Goal: Task Accomplishment & Management: Use online tool/utility

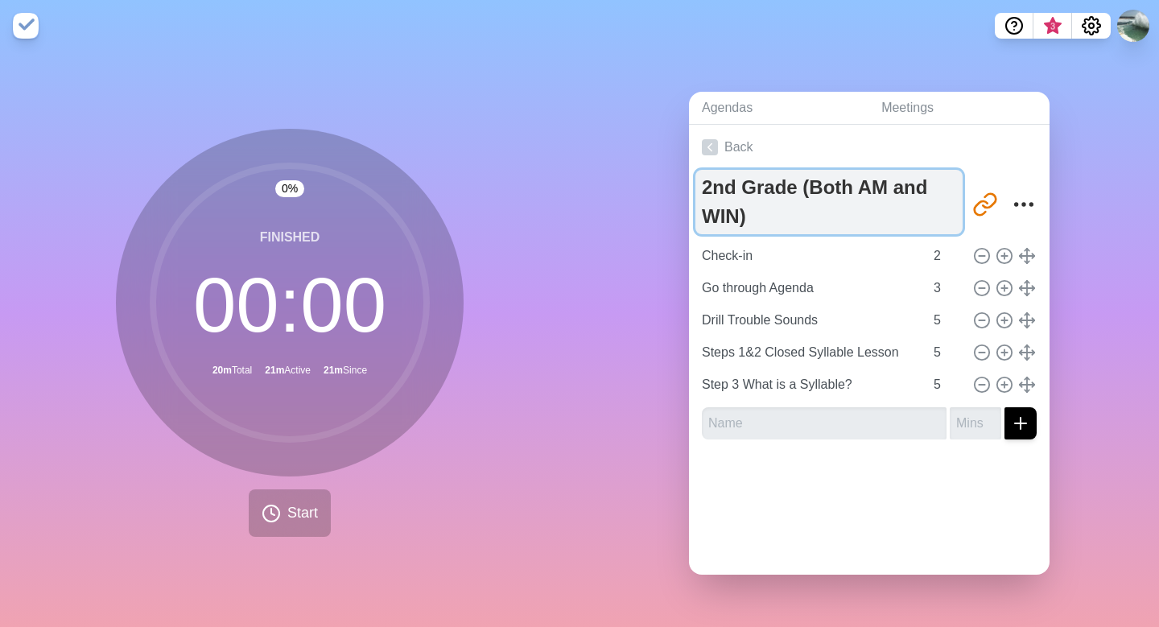
drag, startPoint x: 798, startPoint y: 184, endPoint x: 806, endPoint y: 205, distance: 22.4
click at [806, 206] on textarea "2nd Grade (Both AM and WIN)" at bounding box center [828, 202] width 267 height 64
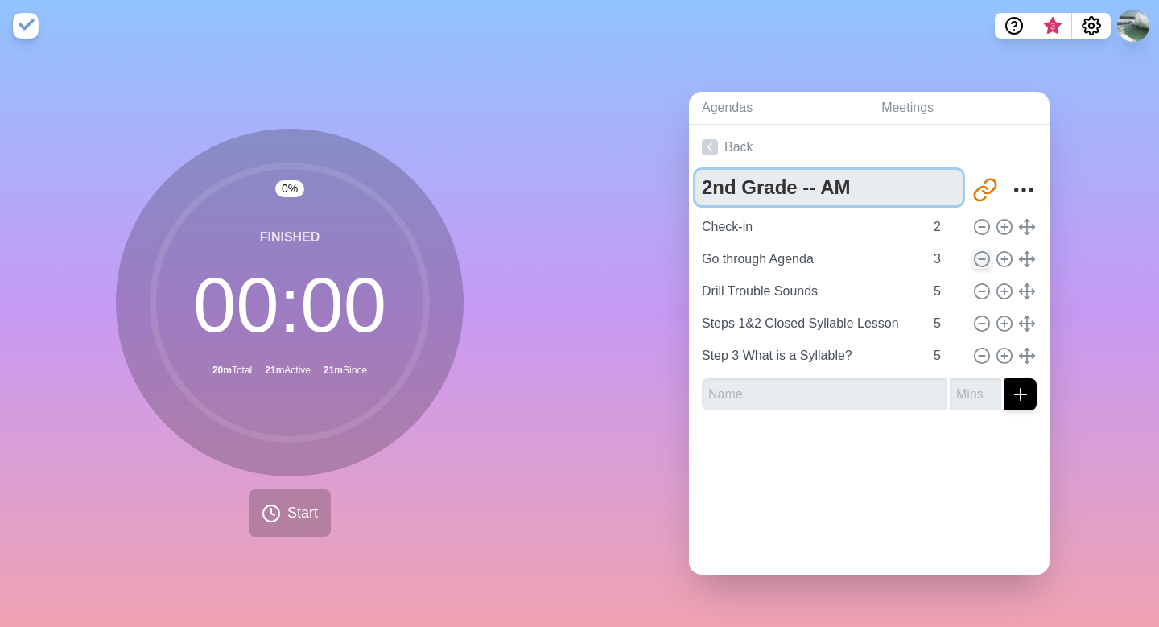
type textarea "2nd Grade -- AM"
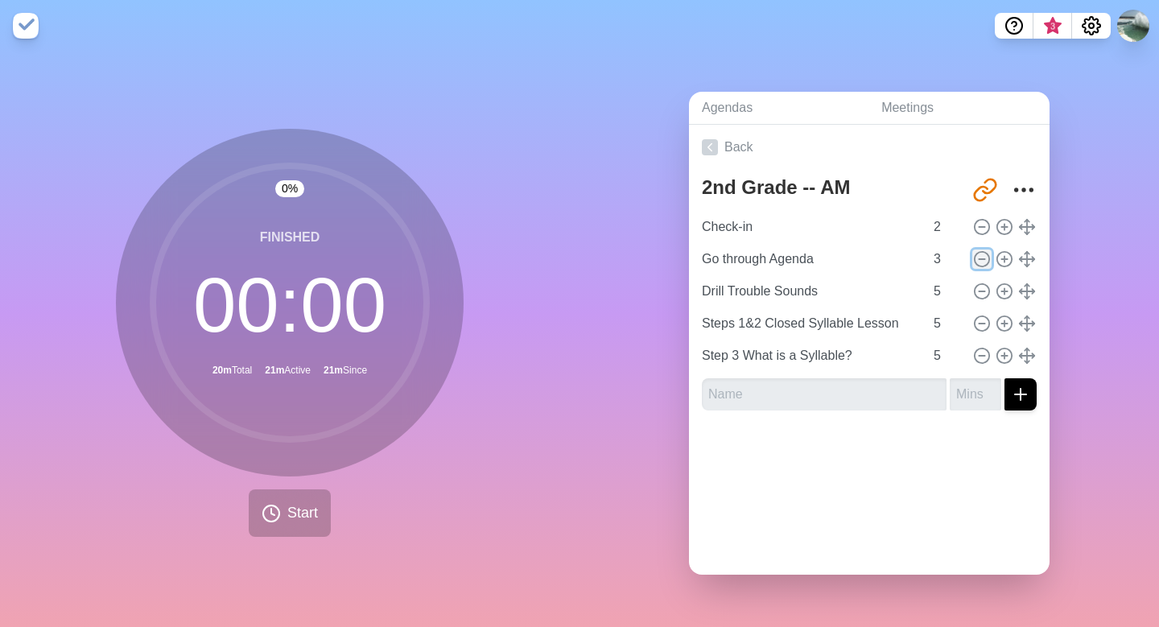
click at [979, 256] on icon at bounding box center [982, 259] width 18 height 18
type input "Drill Trouble Sounds"
type input "5"
type input "Steps 1&2 Closed Syllable Lesson"
type input "Step 3 What is a Syllable?"
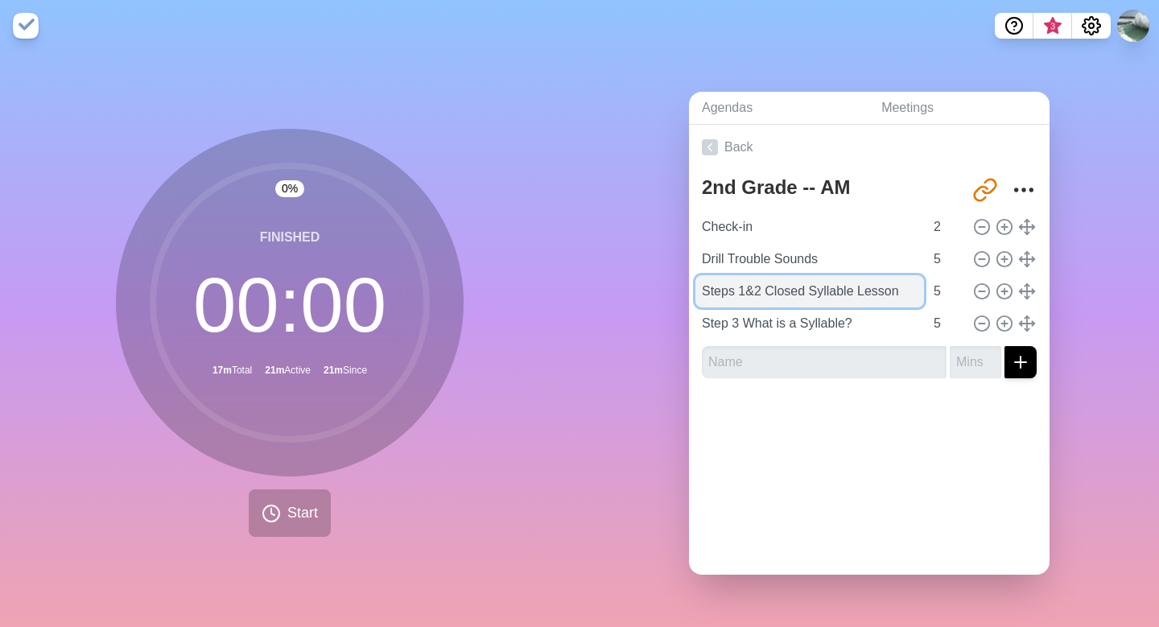
click at [763, 293] on input "Steps 1&2 Closed Syllable Lesson" at bounding box center [809, 291] width 229 height 32
click at [892, 295] on input "Step 2 Closed Syllable Lesson" at bounding box center [809, 291] width 229 height 32
type input "Step 2 Closed Syllable Lesson (1 Min)"
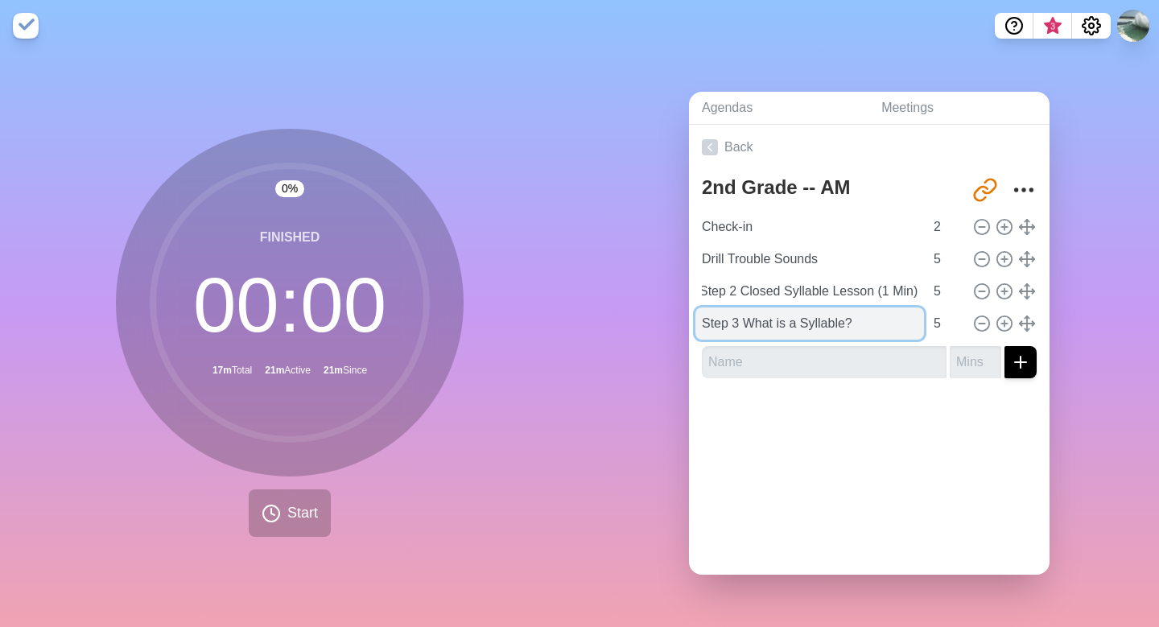
click at [743, 326] on input "Step 3 What is a Syllable?" at bounding box center [809, 323] width 229 height 32
drag, startPoint x: 868, startPoint y: 319, endPoint x: 702, endPoint y: 324, distance: 165.8
click at [702, 324] on input "Step 3 What is a Syllable?" at bounding box center [809, 323] width 229 height 32
type input "Finish Closed"
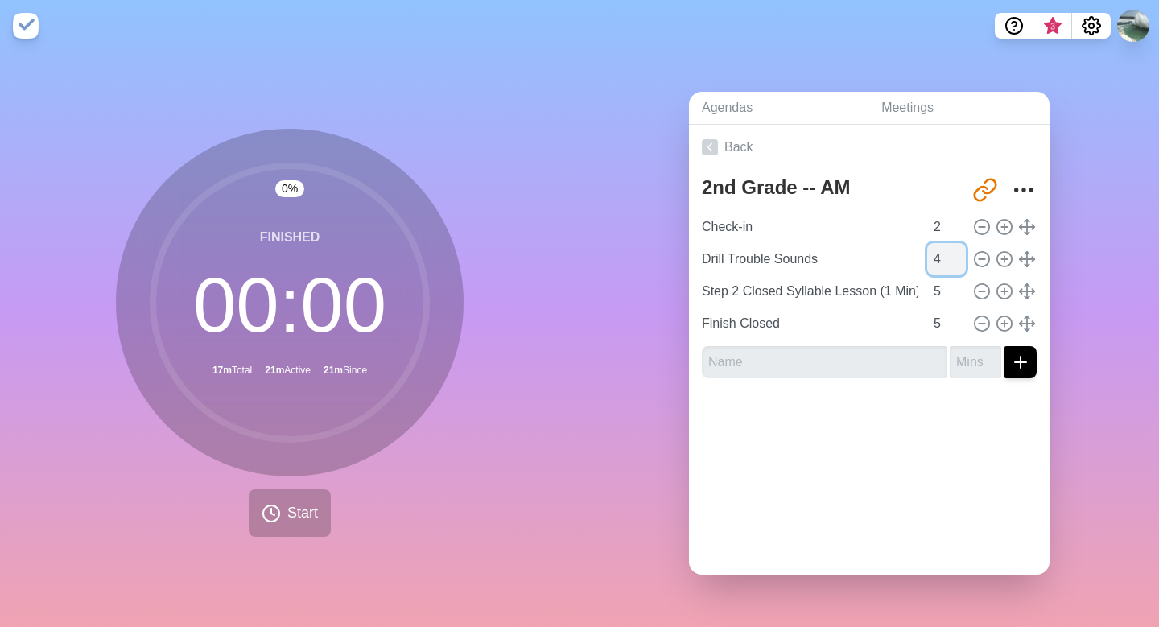
click at [958, 263] on input "4" at bounding box center [946, 259] width 39 height 32
type input "3"
click at [958, 263] on input "3" at bounding box center [946, 259] width 39 height 32
click at [1004, 324] on line at bounding box center [1004, 324] width 6 height 0
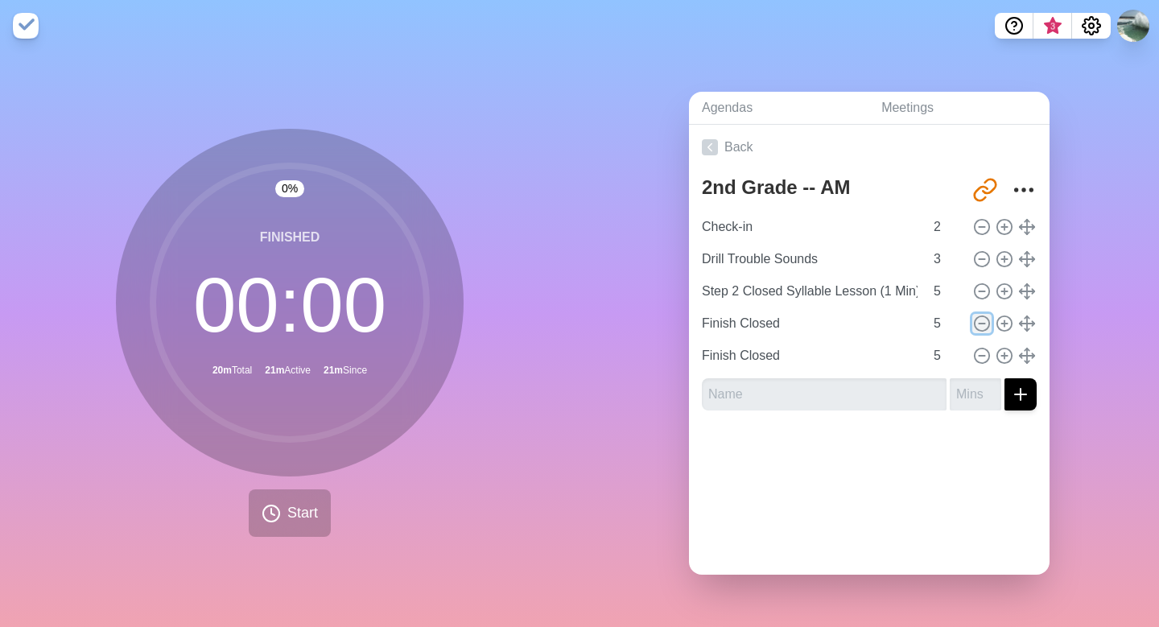
click at [979, 324] on line at bounding box center [982, 324] width 6 height 0
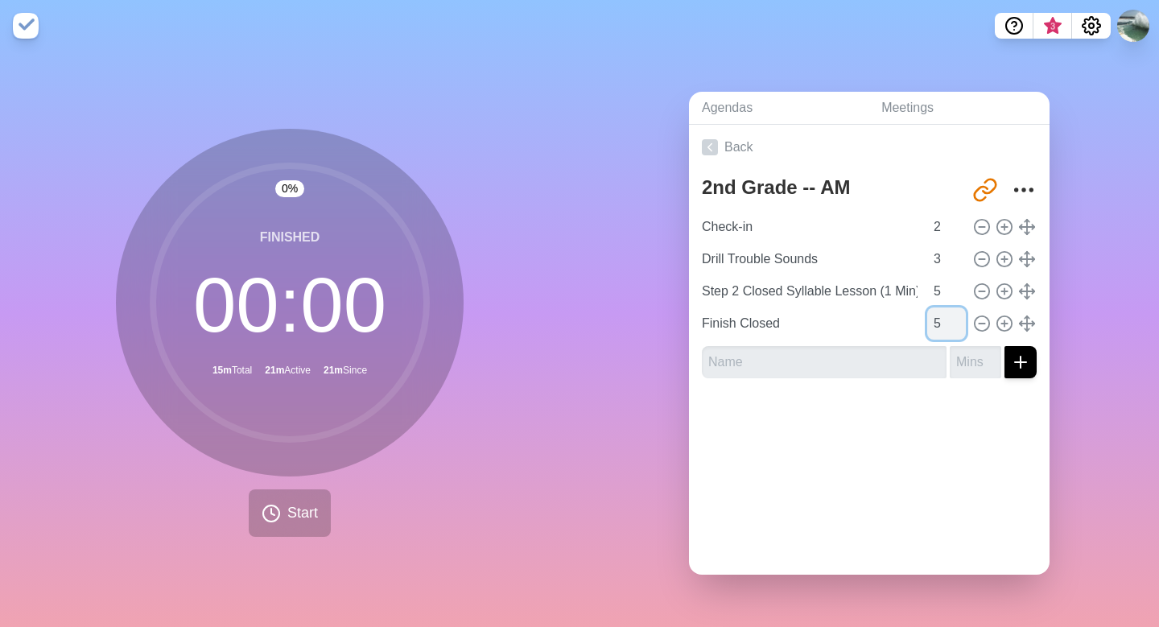
click at [946, 323] on input "5" at bounding box center [946, 323] width 39 height 32
type input "10"
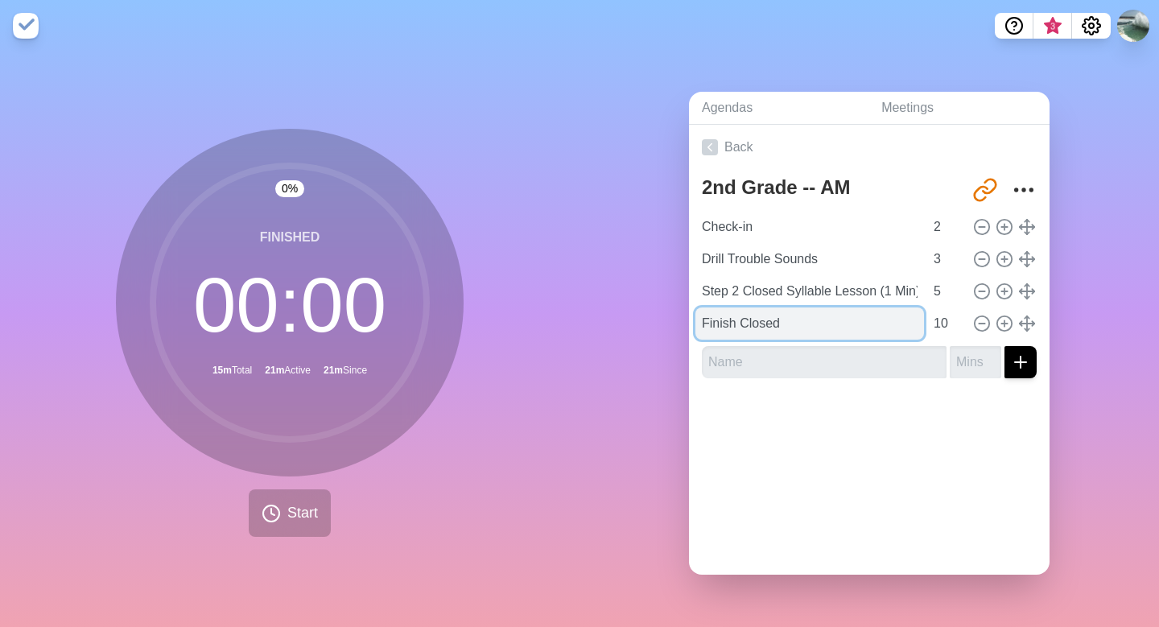
click at [736, 319] on input "Finish Closed" at bounding box center [809, 323] width 229 height 32
click at [830, 322] on input "Continue Closed" at bounding box center [809, 323] width 229 height 32
type input "Continue Closed Syllable Lesson"
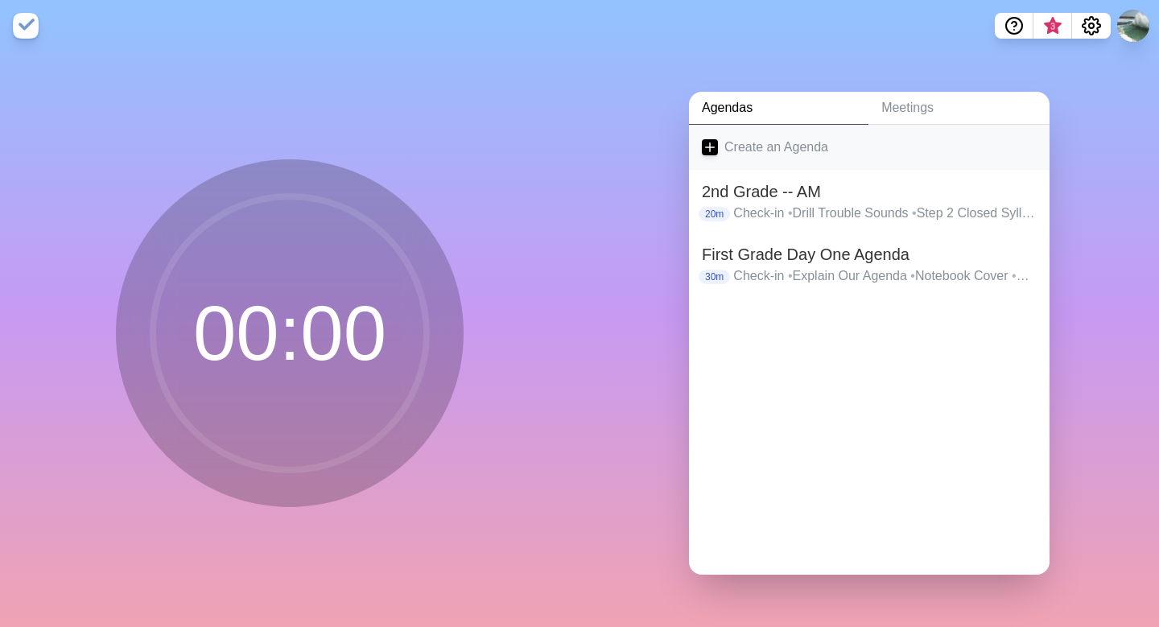
click at [711, 147] on line at bounding box center [710, 147] width 9 height 0
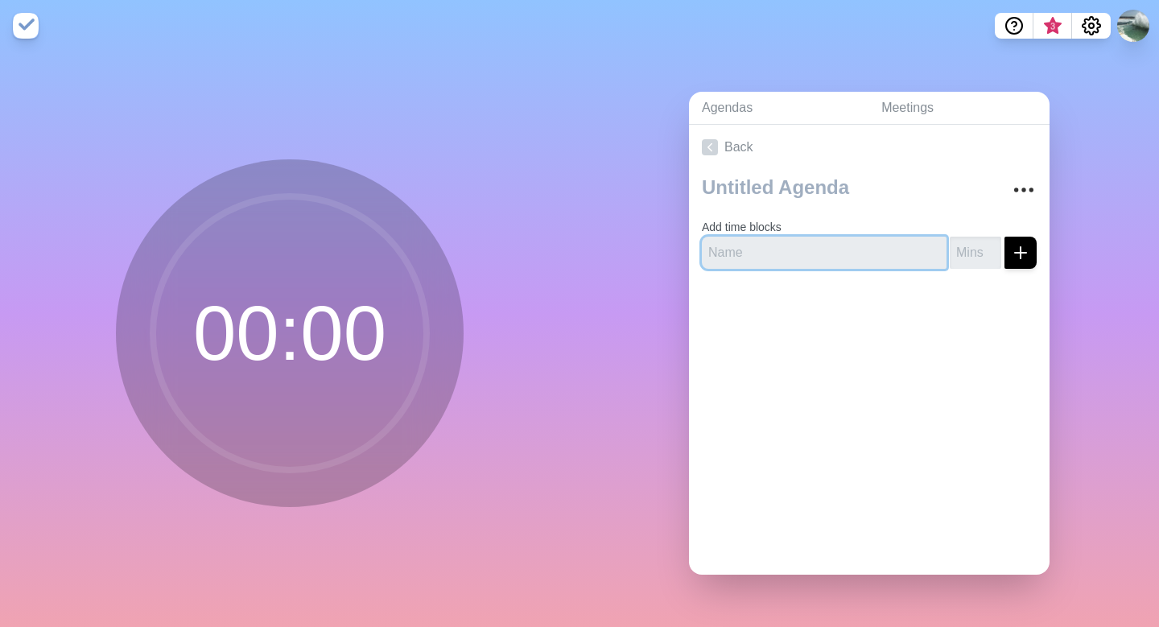
click at [789, 264] on input "text" at bounding box center [824, 253] width 245 height 32
click at [711, 149] on polyline at bounding box center [710, 146] width 4 height 7
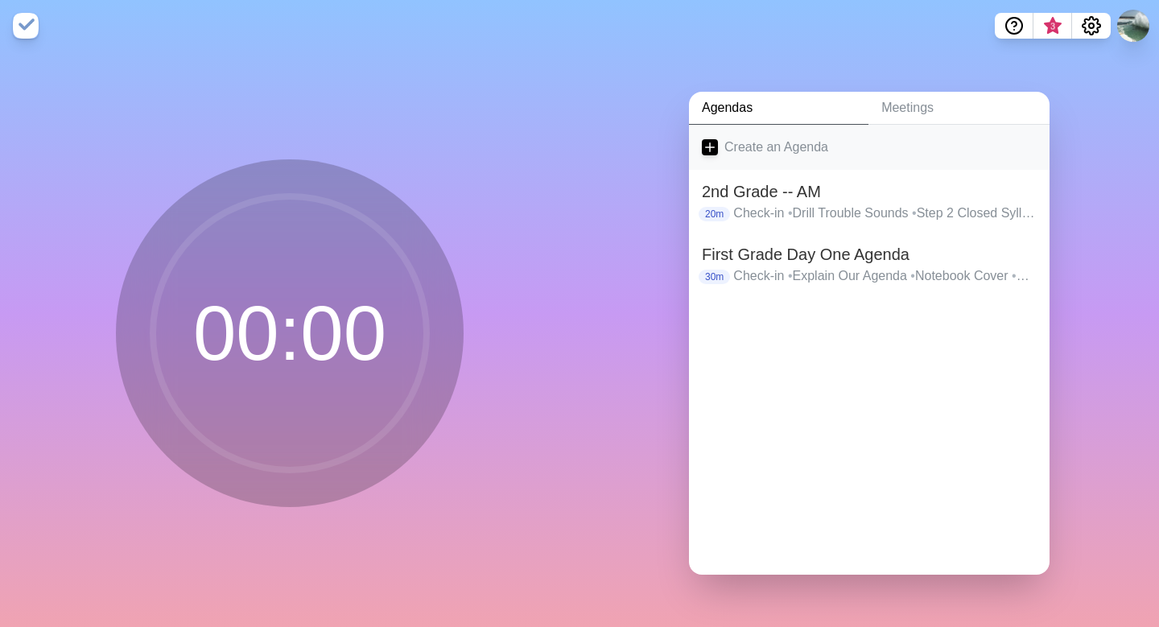
click at [764, 144] on link "Create an Agenda" at bounding box center [869, 147] width 361 height 45
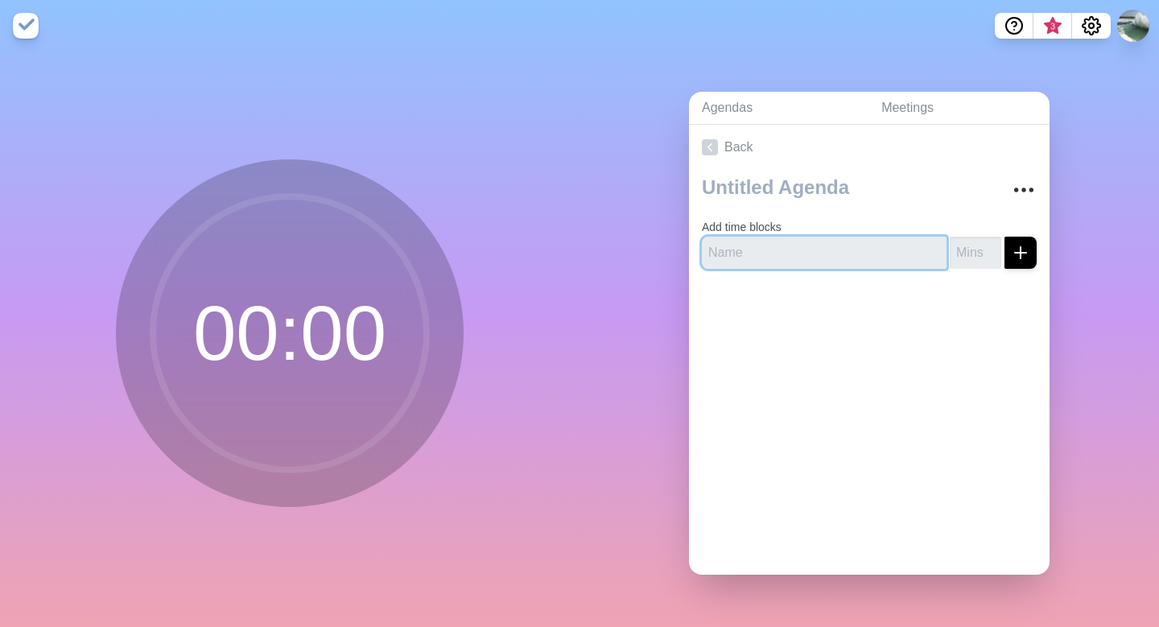
click at [769, 255] on input "text" at bounding box center [824, 253] width 245 height 32
click at [888, 248] on input "2nd Grade -- WIN 1:10 - 1:40" at bounding box center [824, 253] width 245 height 32
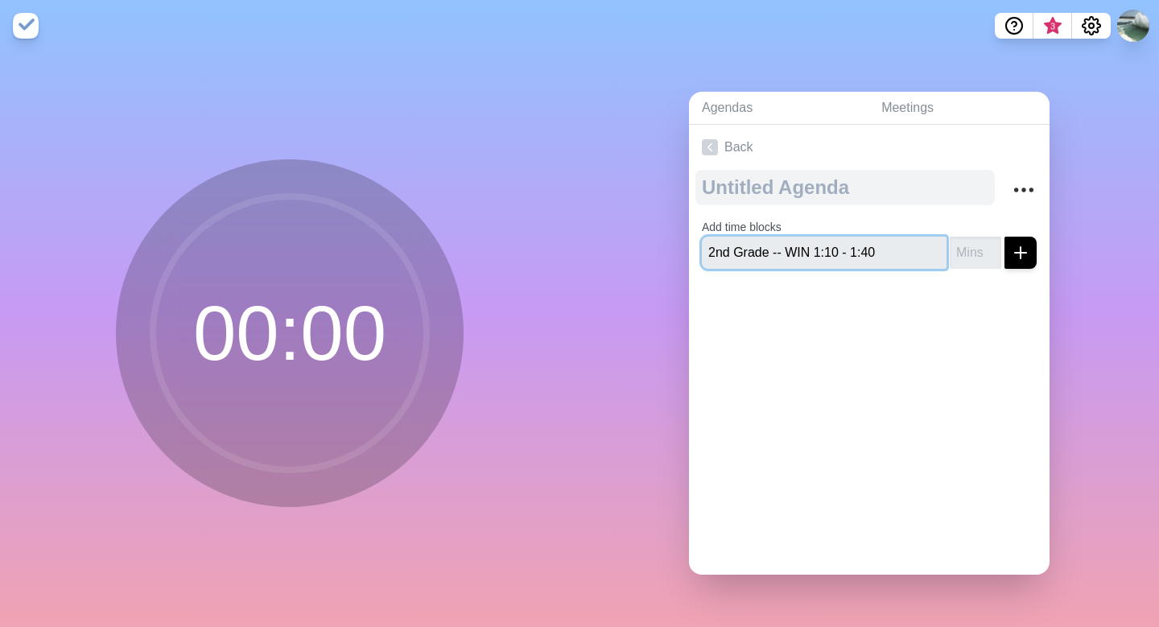
type input "2nd Grade -- WIN 1:10 - 1:40"
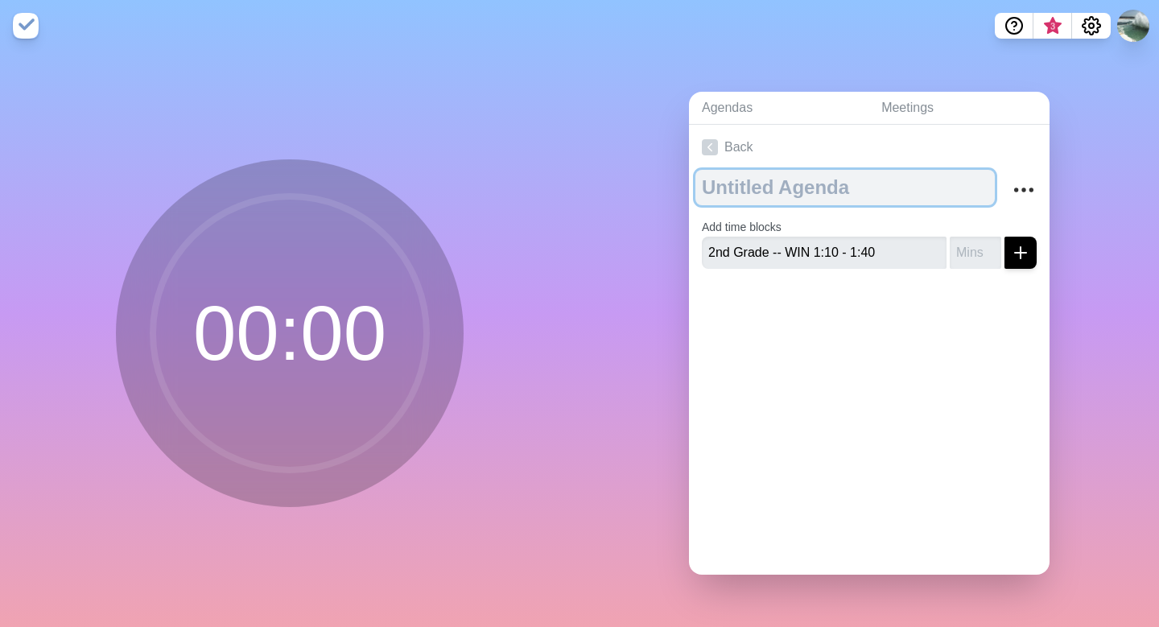
click at [719, 188] on textarea at bounding box center [844, 187] width 299 height 35
type textarea "2nd Grade -- WIN 1:10 - 1:40"
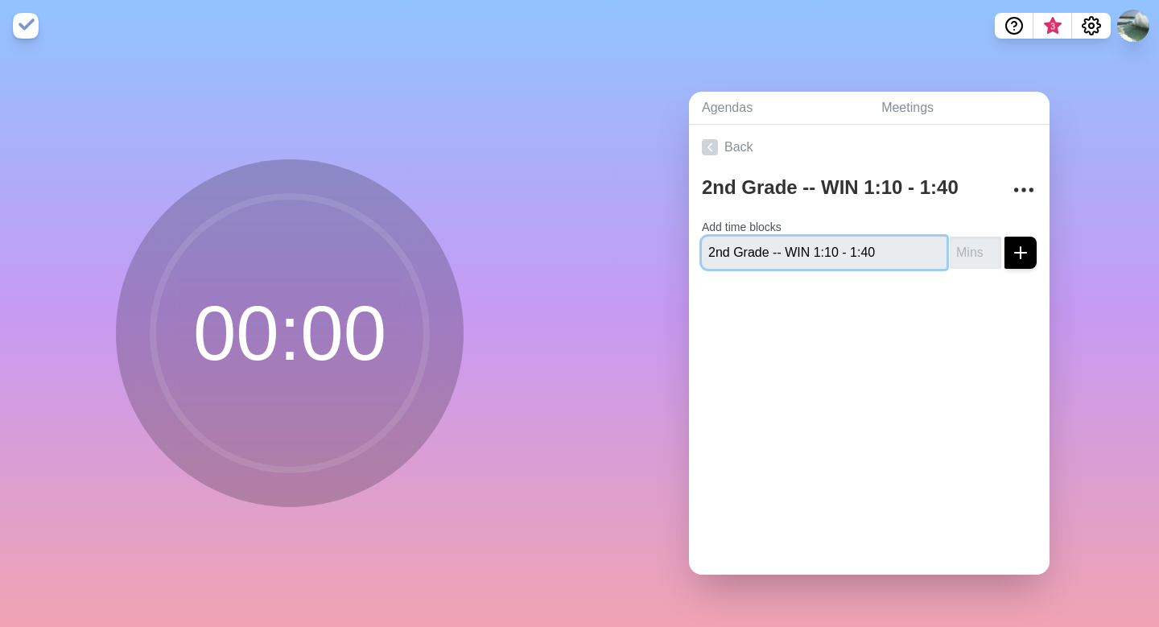
click at [736, 253] on input "2nd Grade -- WIN 1:10 - 1:40" at bounding box center [824, 253] width 245 height 32
click at [723, 266] on input "text" at bounding box center [824, 253] width 245 height 32
type input "Check-in"
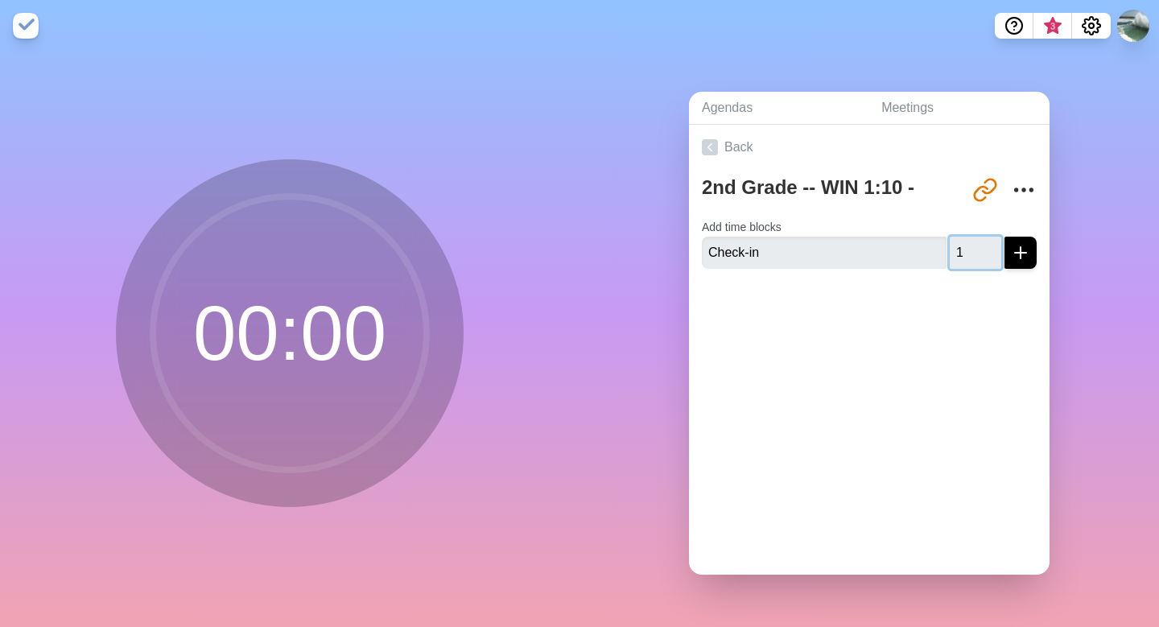
type input "1"
click at [991, 245] on input "1" at bounding box center [976, 253] width 52 height 32
type input "2"
click at [1017, 258] on icon "submit" at bounding box center [1020, 252] width 19 height 19
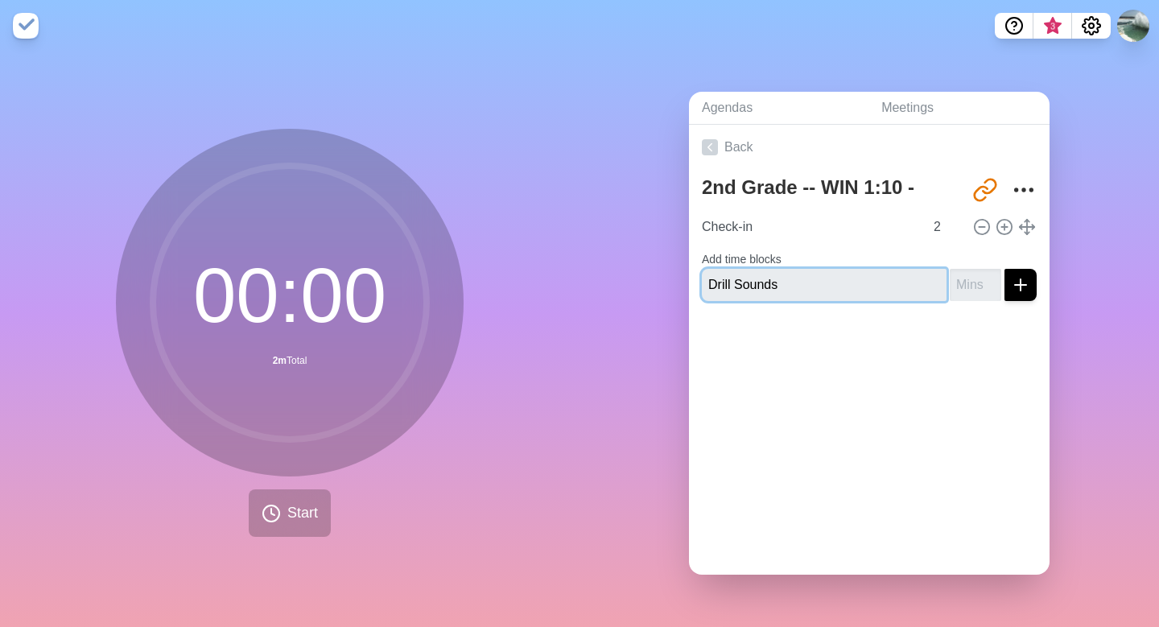
type input "Drill Sounds"
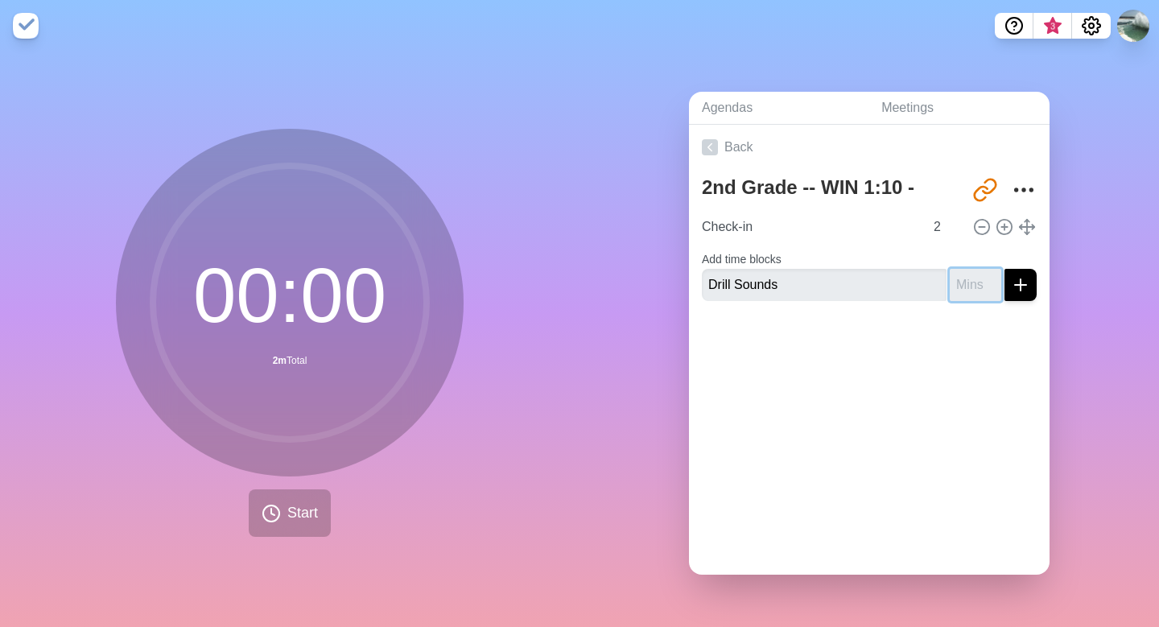
click at [972, 291] on input "number" at bounding box center [976, 285] width 52 height 32
type input "3"
click at [1017, 291] on icon "submit" at bounding box center [1020, 284] width 19 height 19
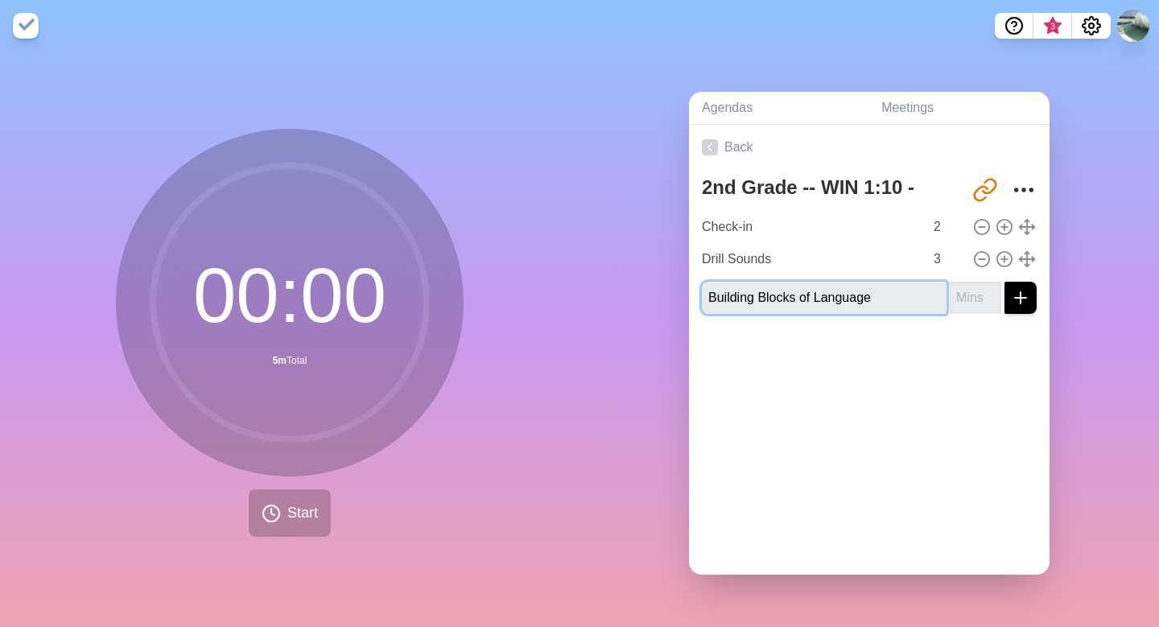
type input "Building Blocks of Language"
click at [971, 296] on input "number" at bounding box center [976, 298] width 52 height 32
click at [993, 291] on input "1" at bounding box center [976, 298] width 52 height 32
type input "2"
click at [993, 291] on input "2" at bounding box center [976, 298] width 52 height 32
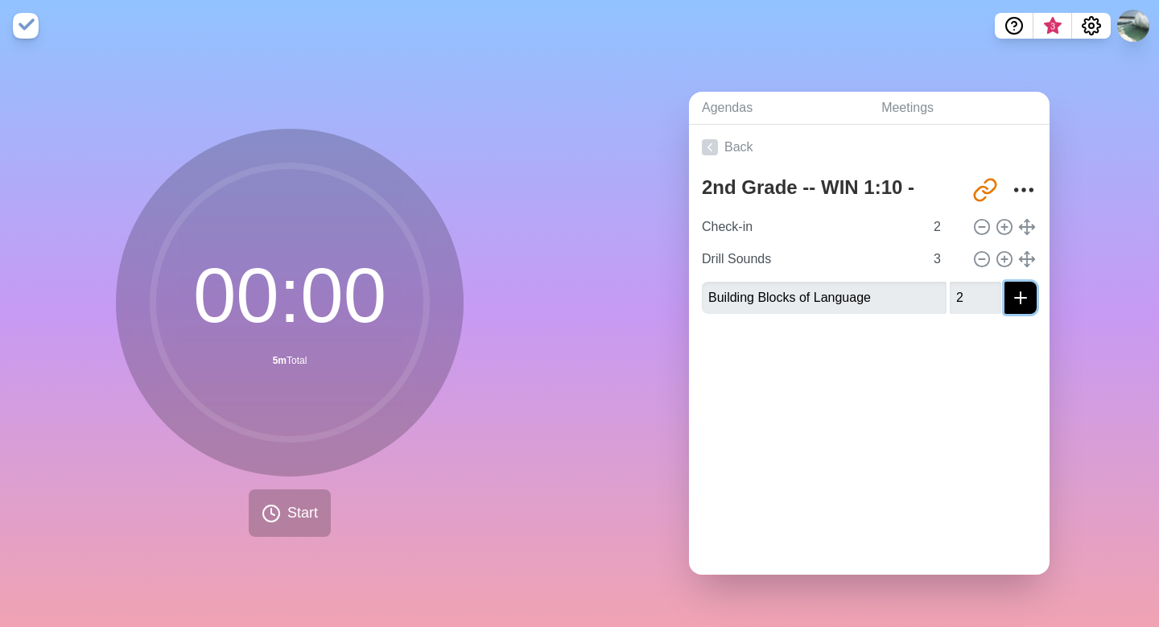
click at [1021, 301] on icon "submit" at bounding box center [1020, 297] width 19 height 19
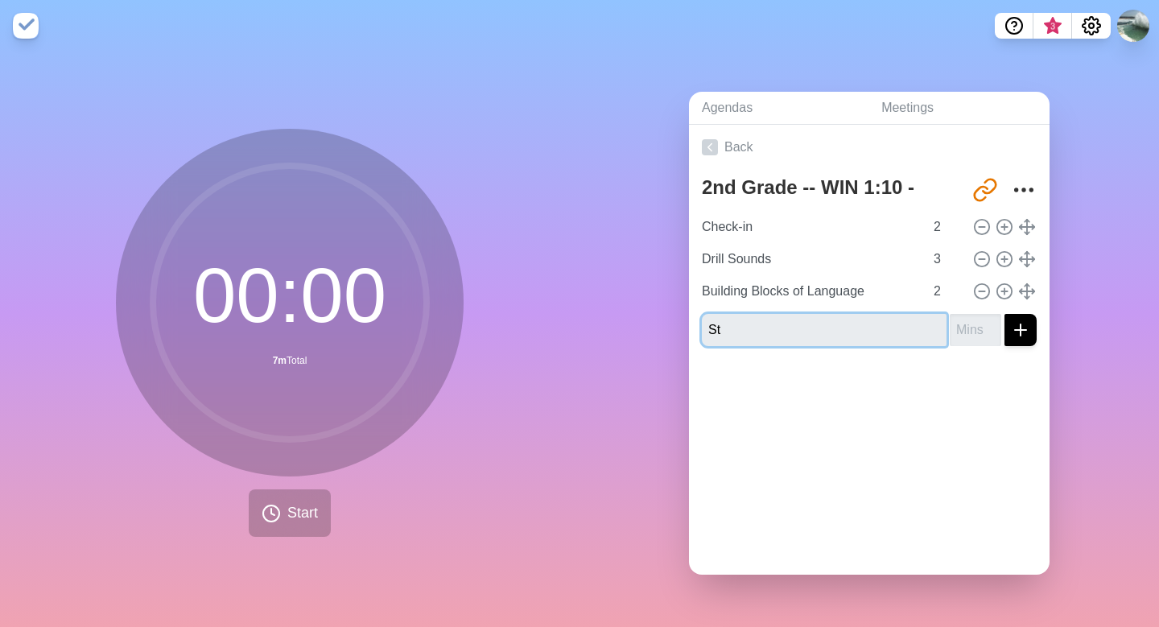
type input "S"
type input "Step 2 Closed Syllable Lesson"
click at [965, 333] on input "number" at bounding box center [976, 330] width 52 height 32
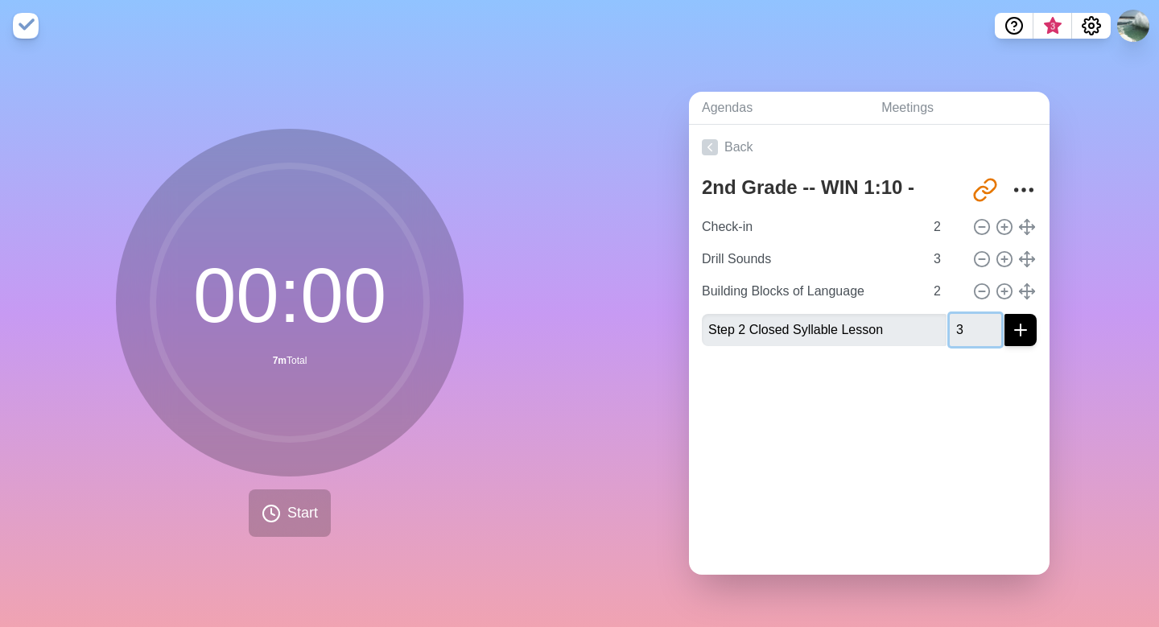
type input "3"
click at [1016, 331] on icon "submit" at bounding box center [1020, 329] width 19 height 19
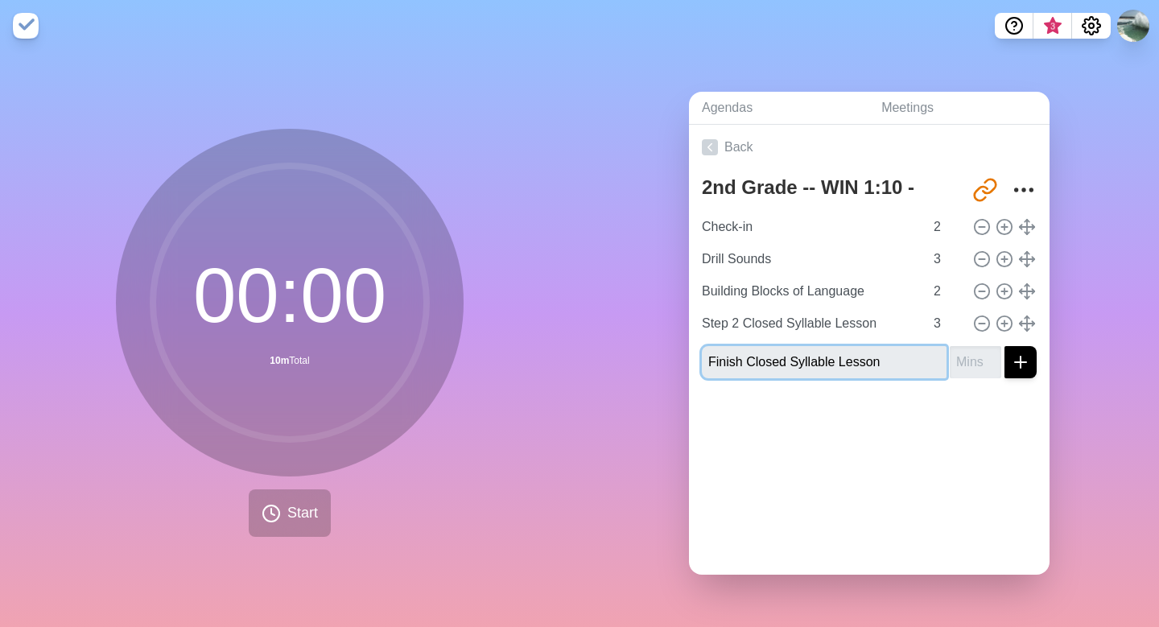
type input "Finish Closed Syllable Lesson"
click at [961, 361] on input "number" at bounding box center [976, 362] width 52 height 32
type input "10"
click at [1016, 366] on icon "submit" at bounding box center [1020, 361] width 19 height 19
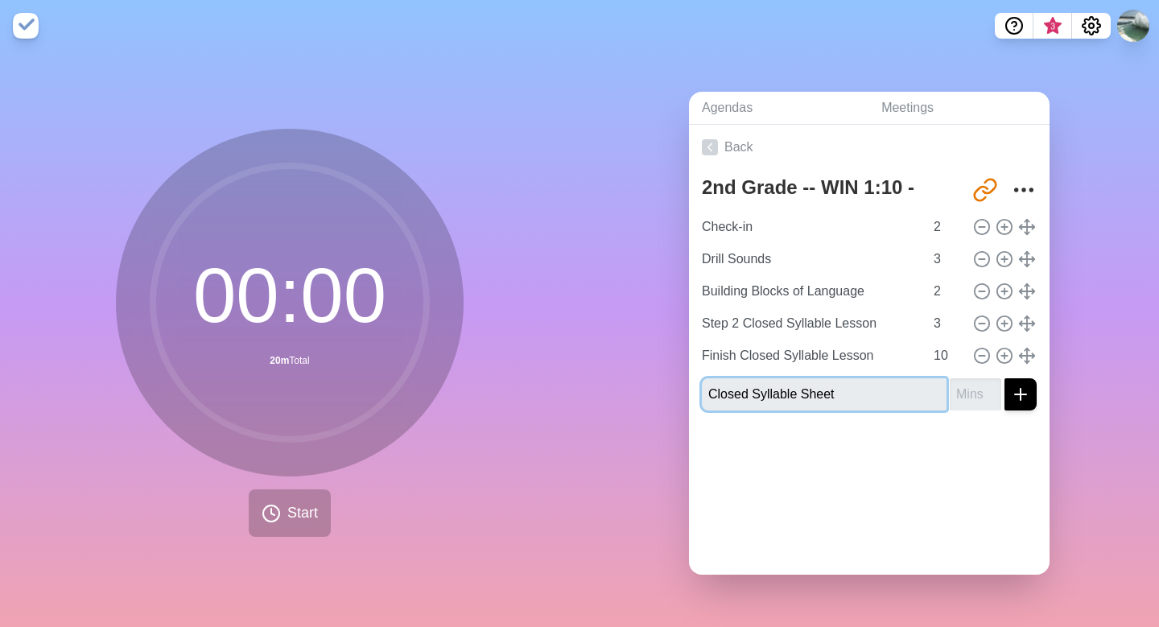
type input "Closed Syllable Sheet"
click at [974, 392] on input "number" at bounding box center [976, 394] width 52 height 32
type input "10"
click at [731, 112] on link "Agendas" at bounding box center [778, 108] width 179 height 33
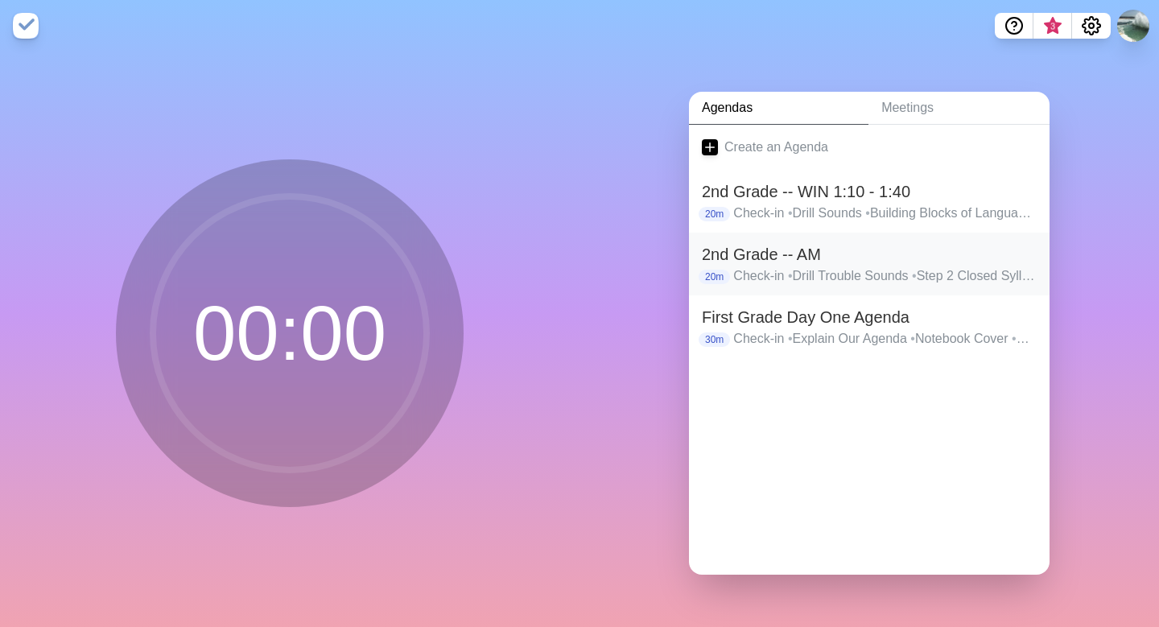
click at [840, 258] on h2 "2nd Grade -- AM" at bounding box center [869, 254] width 335 height 24
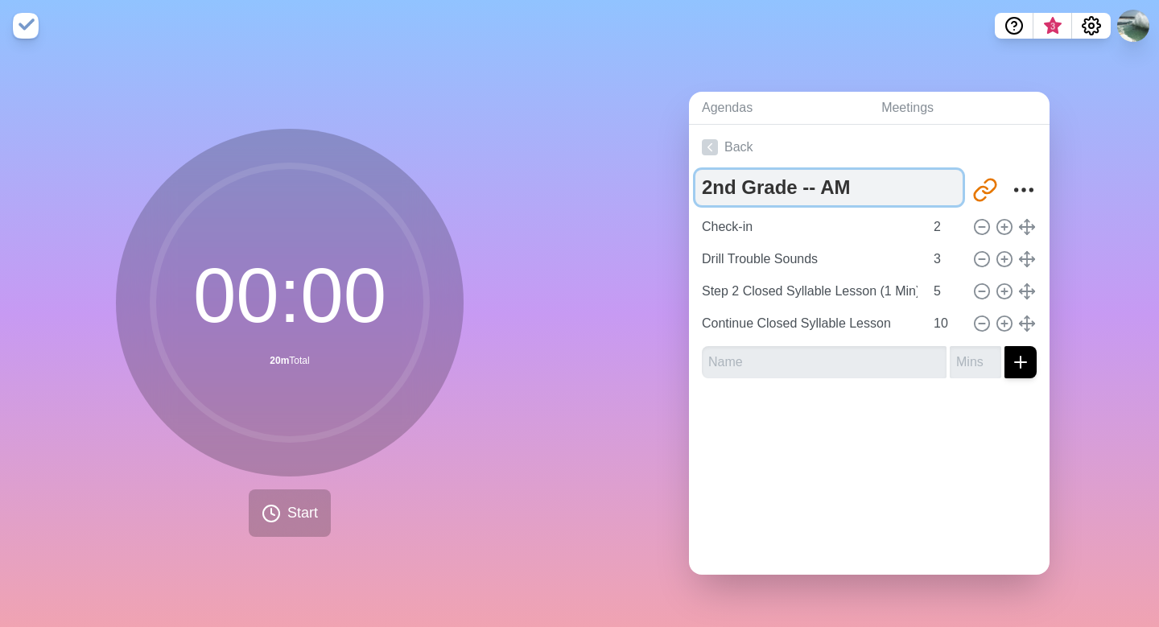
click at [859, 187] on textarea "2nd Grade -- AM" at bounding box center [828, 187] width 267 height 35
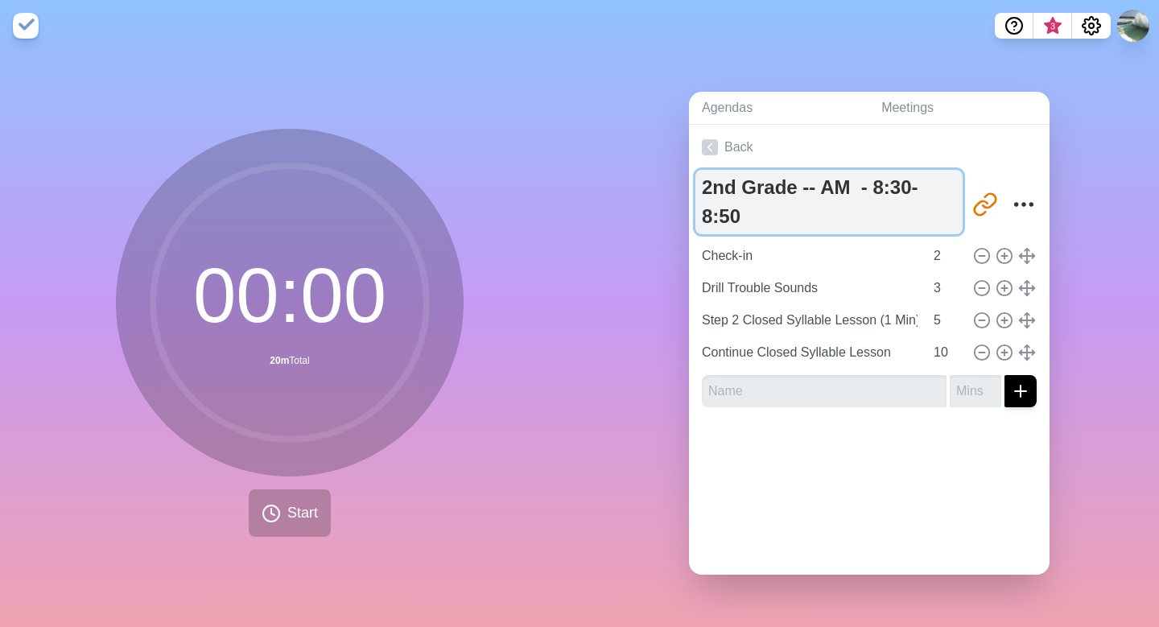
click at [860, 187] on textarea "2nd Grade -- AM - 8:30-8:50" at bounding box center [828, 202] width 267 height 64
click at [868, 189] on textarea "2nd Grade -- AM - 8:30-8:50" at bounding box center [828, 202] width 267 height 64
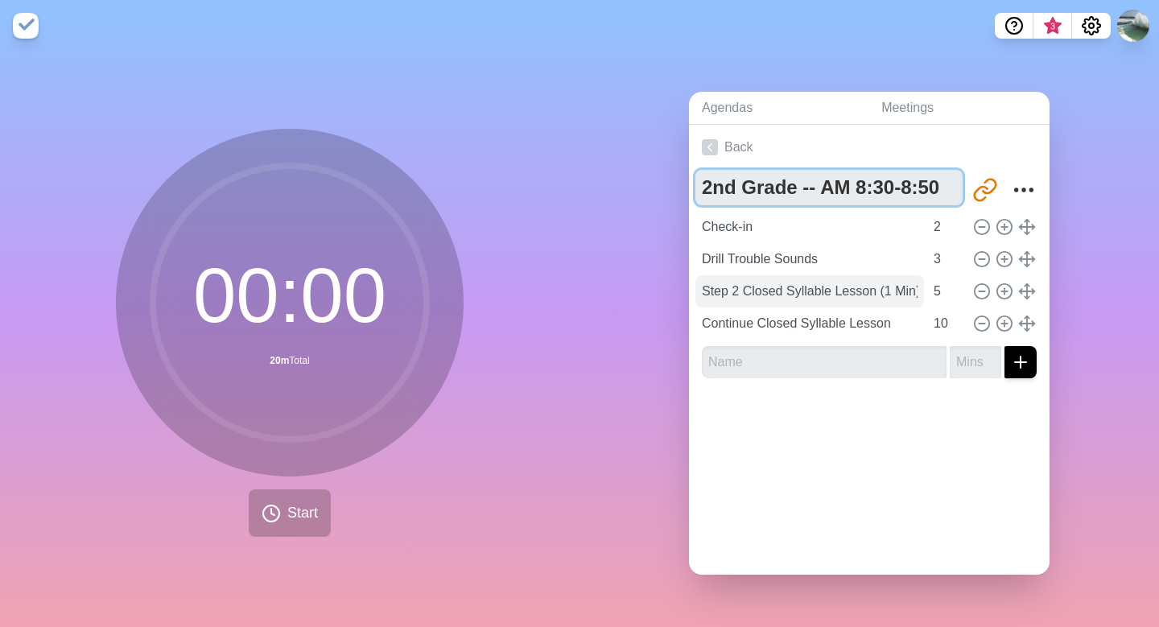
type textarea "2nd Grade -- AM 8:30-8:50"
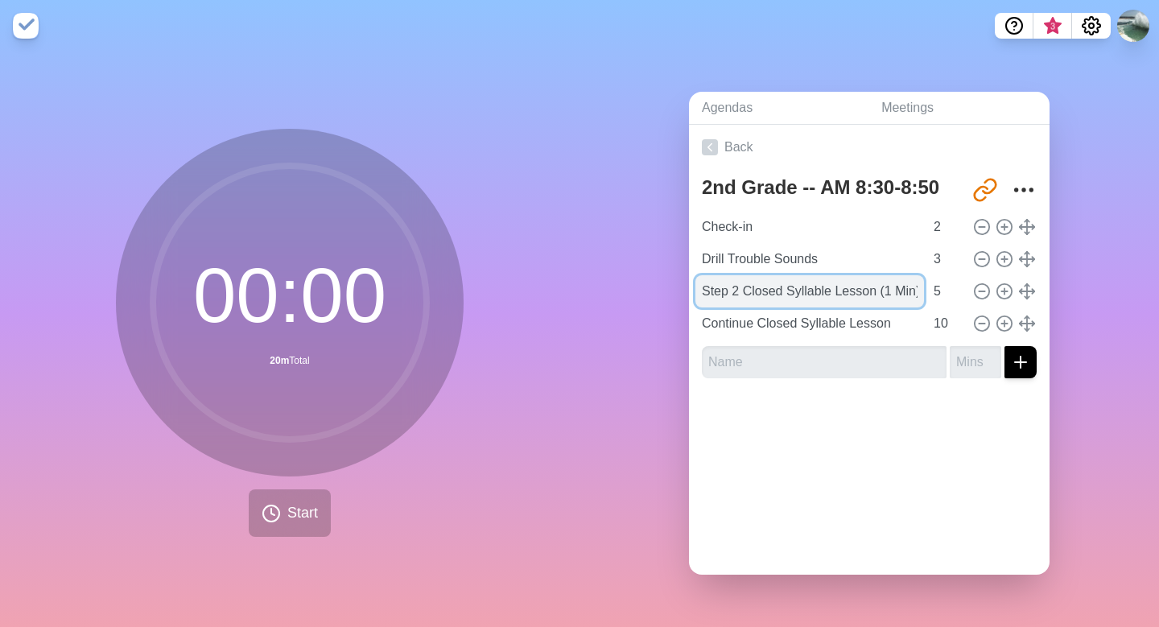
click at [901, 295] on input "Step 2 Closed Syllable Lesson (1 Min)" at bounding box center [809, 291] width 229 height 32
click at [881, 292] on input "Step 2 Closed Syllable Lesson (1 Min)" at bounding box center [809, 291] width 229 height 32
drag, startPoint x: 885, startPoint y: 292, endPoint x: 913, endPoint y: 290, distance: 28.3
click at [913, 291] on input "Step 2 Closed Syllable Lesson (1 Min)" at bounding box center [809, 291] width 229 height 32
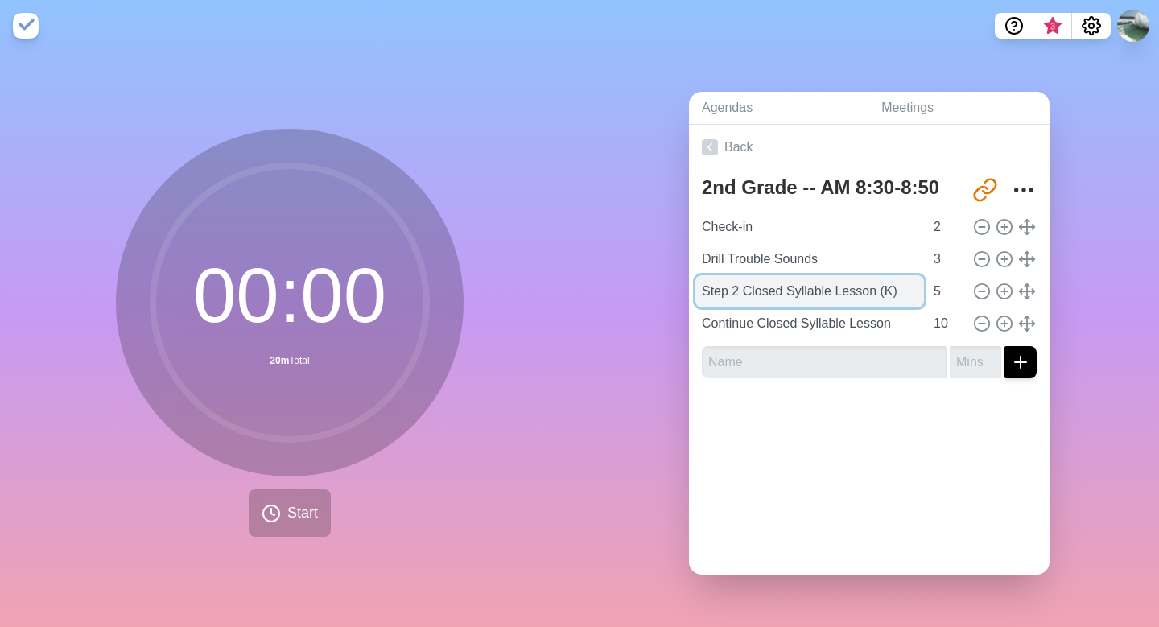
scroll to position [0, 0]
type input "Step 2 Closed Syllable Lesson ([PERSON_NAME])"
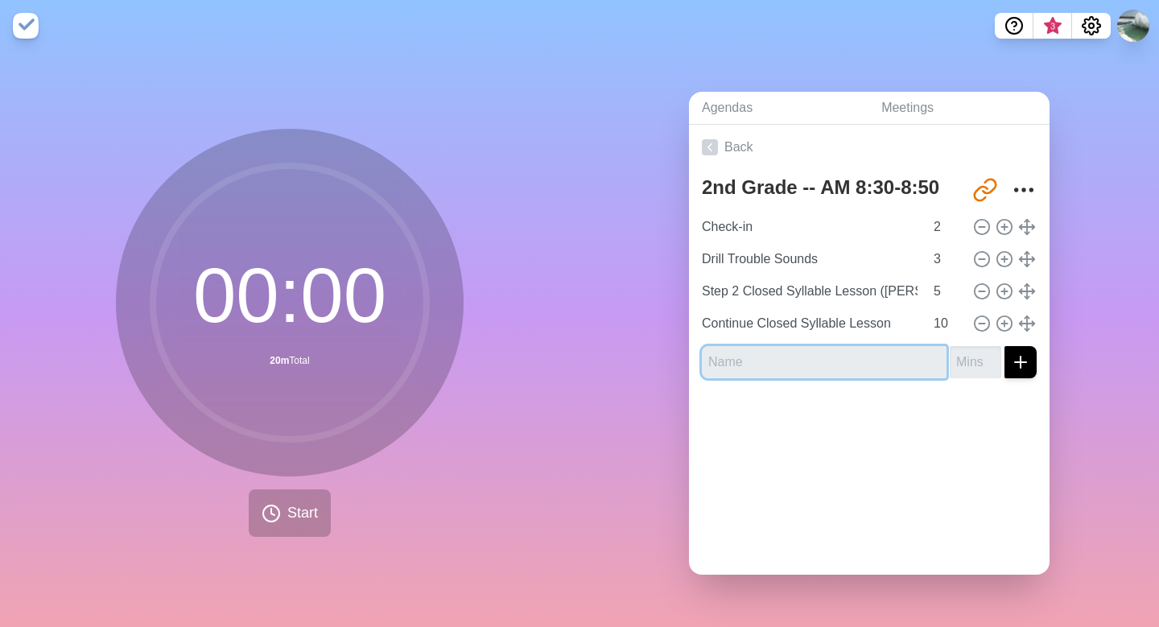
click at [791, 363] on input "text" at bounding box center [824, 362] width 245 height 32
type input "Syllable Worksheet"
click at [957, 363] on input "number" at bounding box center [976, 362] width 52 height 32
type input "10"
click at [879, 444] on div at bounding box center [869, 423] width 361 height 64
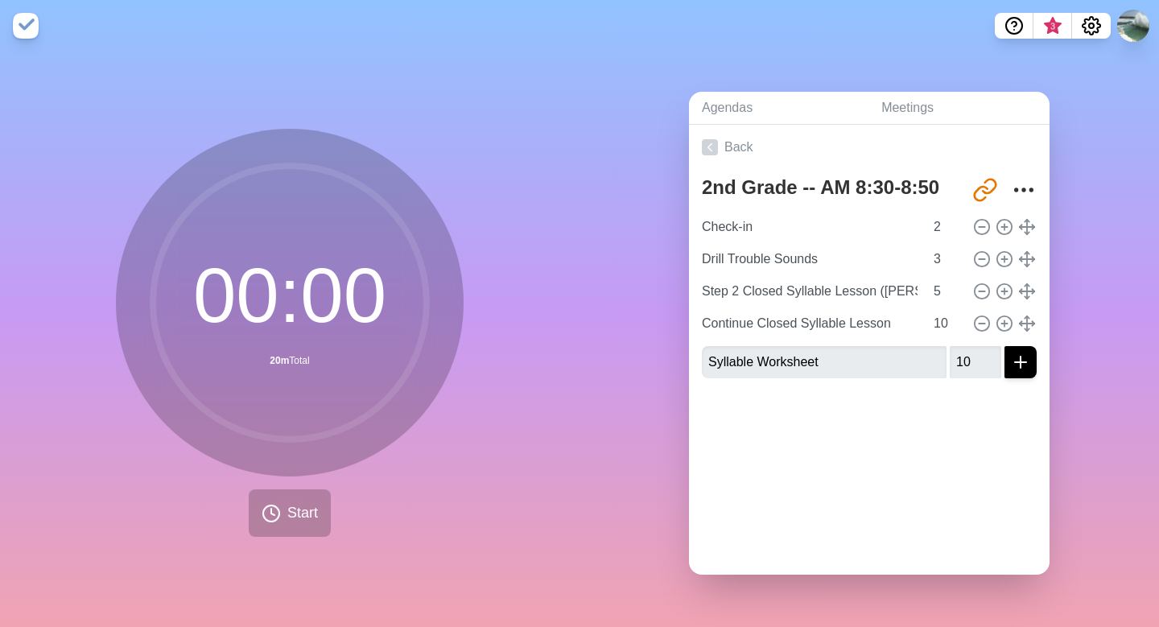
click at [890, 446] on div at bounding box center [869, 423] width 361 height 64
click at [715, 152] on icon at bounding box center [710, 147] width 16 height 16
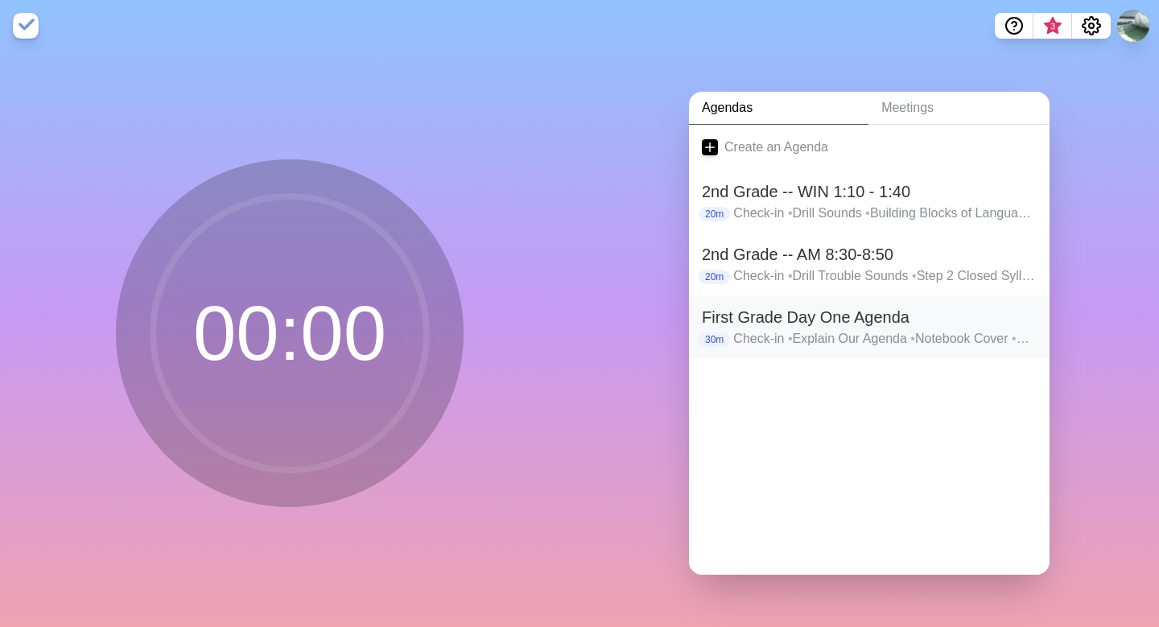
click at [728, 315] on h2 "First Grade Day One Agenda" at bounding box center [869, 317] width 335 height 24
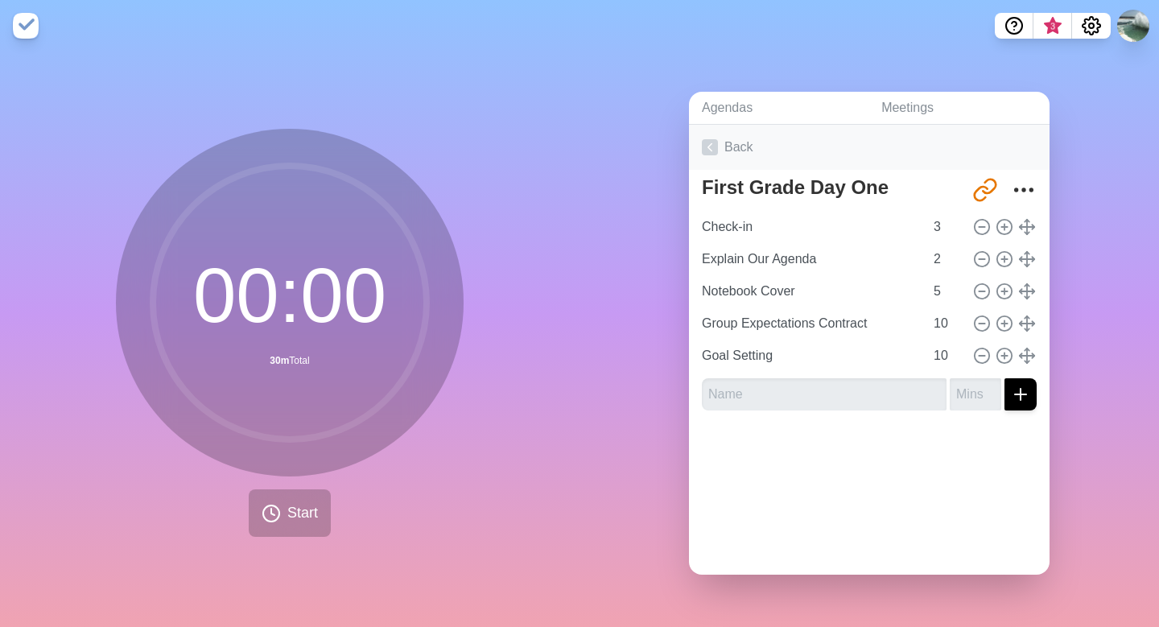
click at [712, 139] on icon at bounding box center [710, 147] width 16 height 16
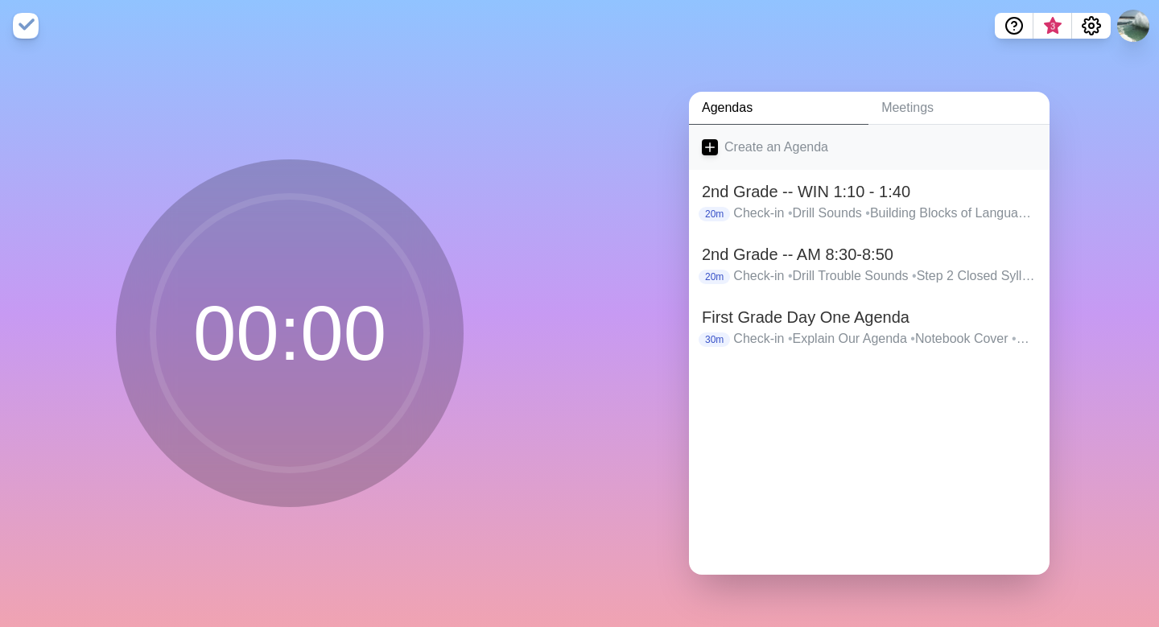
click at [715, 146] on icon at bounding box center [710, 147] width 16 height 16
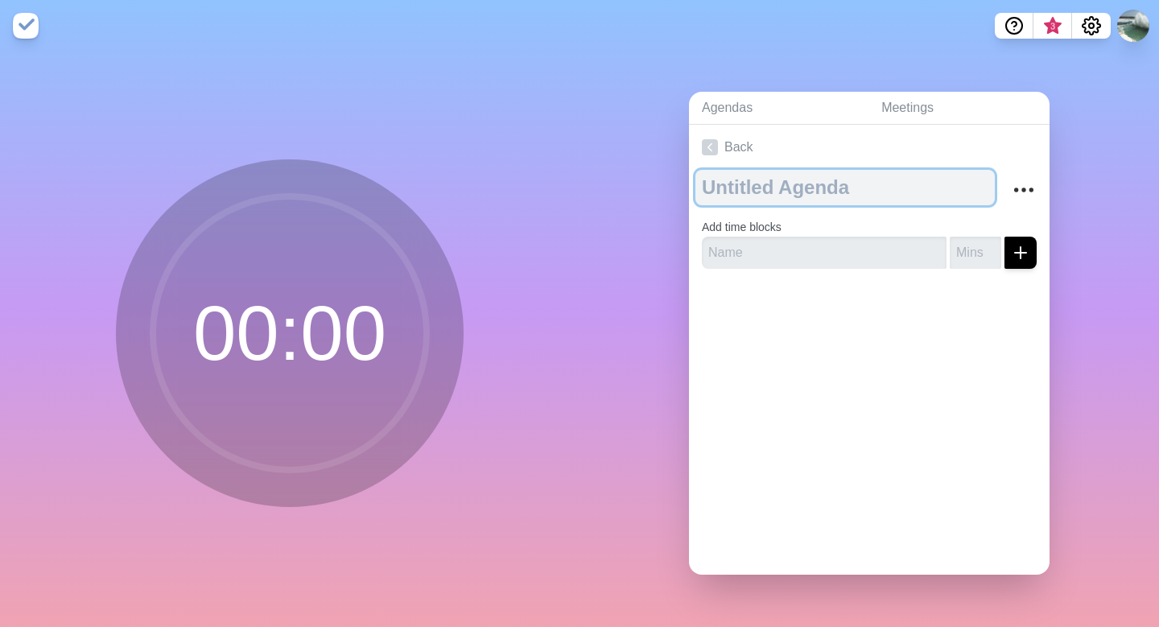
click at [714, 185] on textarea at bounding box center [844, 187] width 299 height 35
type textarea "3rd Grade WIN 2:10-2:40"
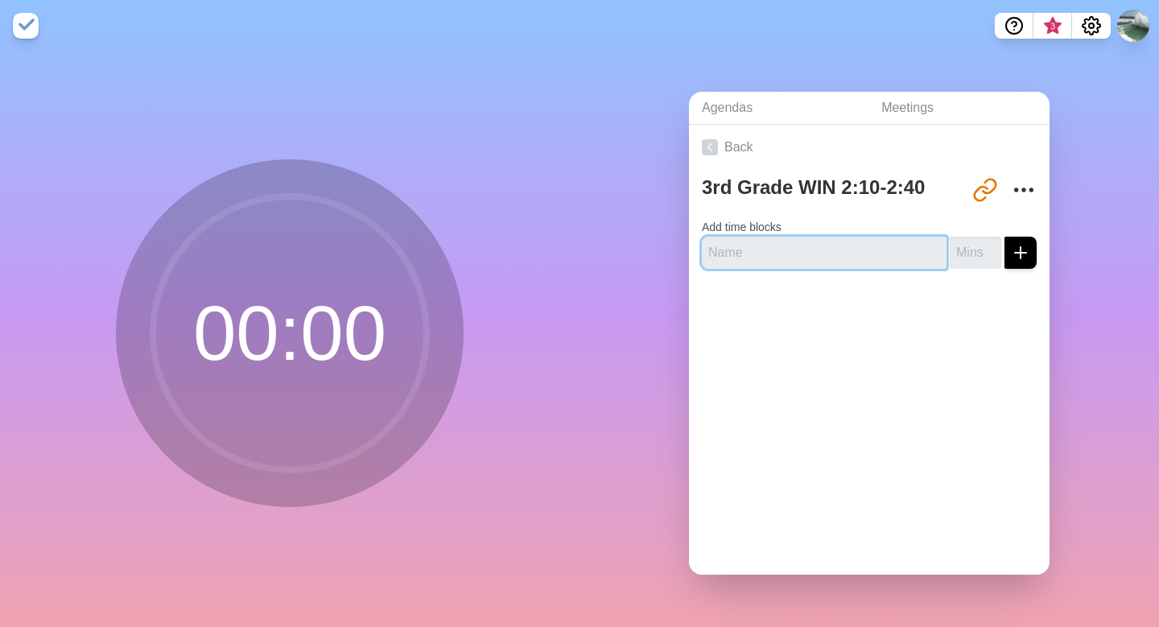
click at [741, 253] on input "text" at bounding box center [824, 253] width 245 height 32
type input "Check-in"
click at [973, 250] on input "number" at bounding box center [976, 253] width 52 height 32
type input "2"
click at [1017, 252] on icon "submit" at bounding box center [1020, 252] width 19 height 19
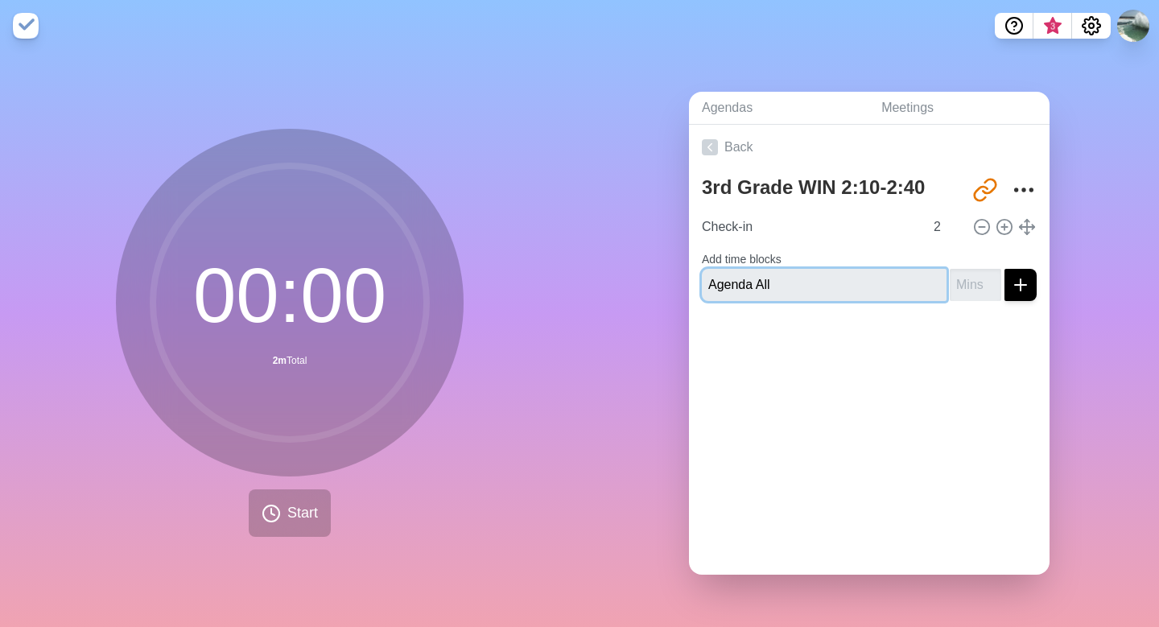
type input "Agenda All"
click at [1027, 281] on icon "submit" at bounding box center [1020, 284] width 19 height 19
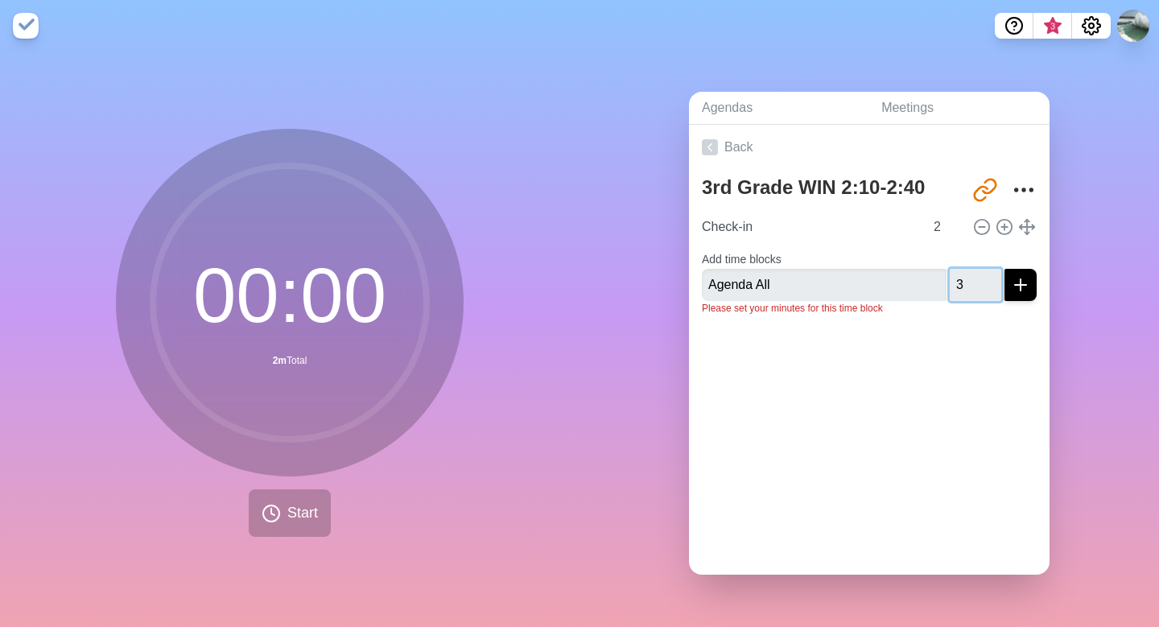
type input "3"
click at [1019, 285] on line "submit" at bounding box center [1020, 285] width 11 height 0
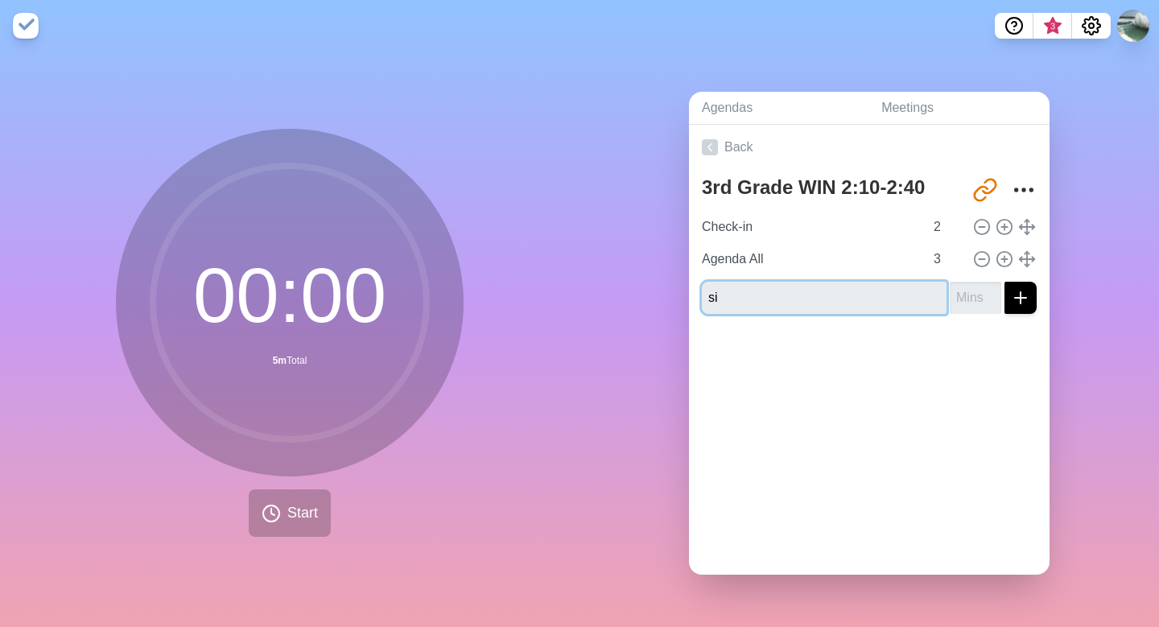
type input "s"
type input "Sign Group Norms"
click at [962, 298] on input "number" at bounding box center [976, 298] width 52 height 32
type input "2"
click at [1018, 305] on icon "submit" at bounding box center [1020, 297] width 19 height 19
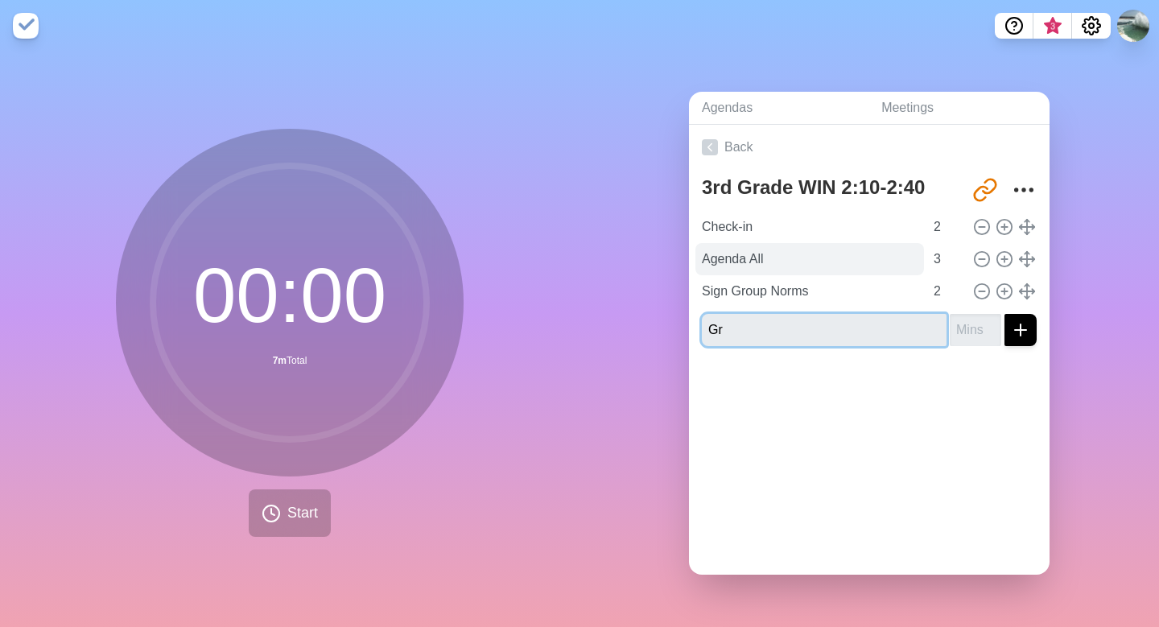
type input "G"
type input "Agenda Grade 3"
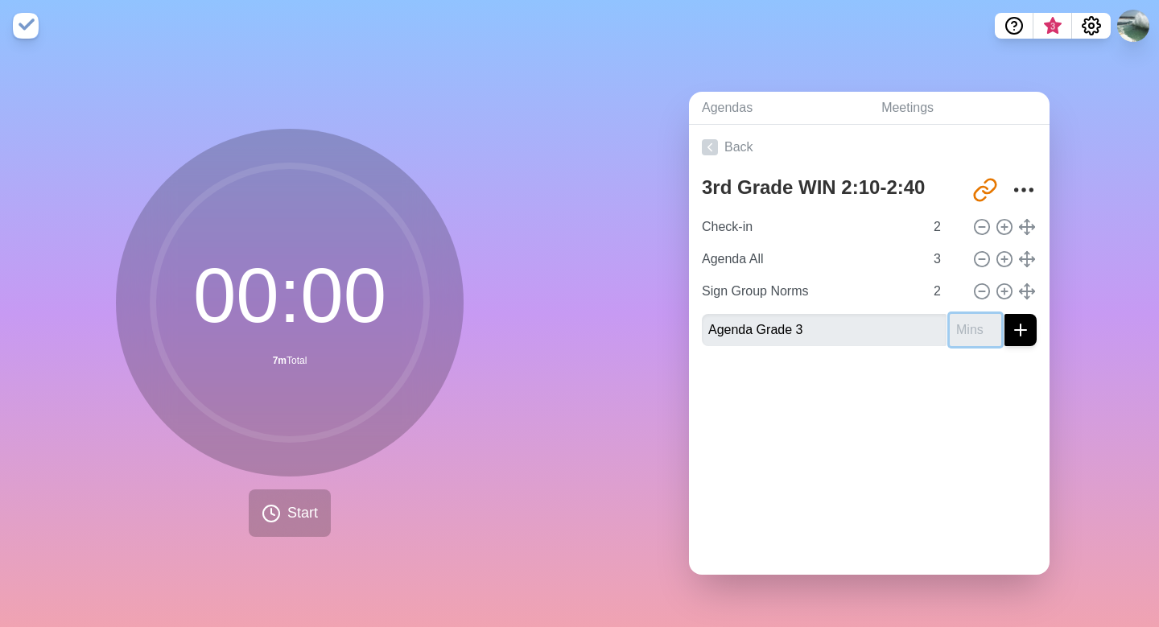
click at [973, 328] on input "number" at bounding box center [976, 330] width 52 height 32
type input "3"
click at [1023, 340] on button "submit" at bounding box center [1020, 330] width 32 height 32
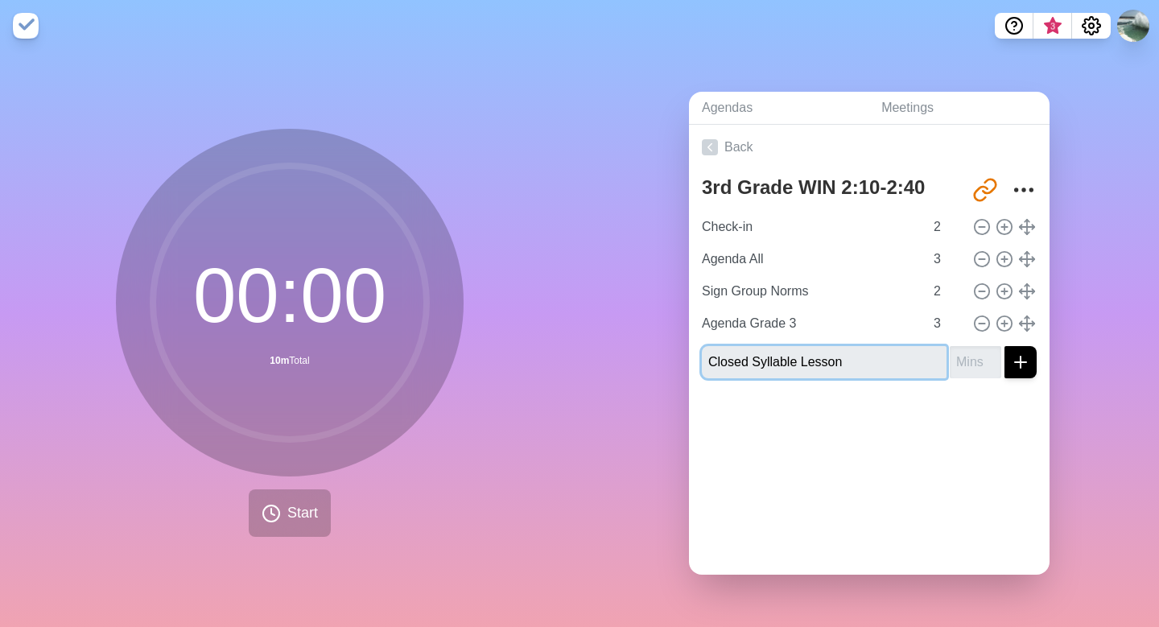
type input "Closed Syllable Lesson"
click at [968, 362] on input "number" at bounding box center [976, 362] width 52 height 32
type input "2"
type input "15"
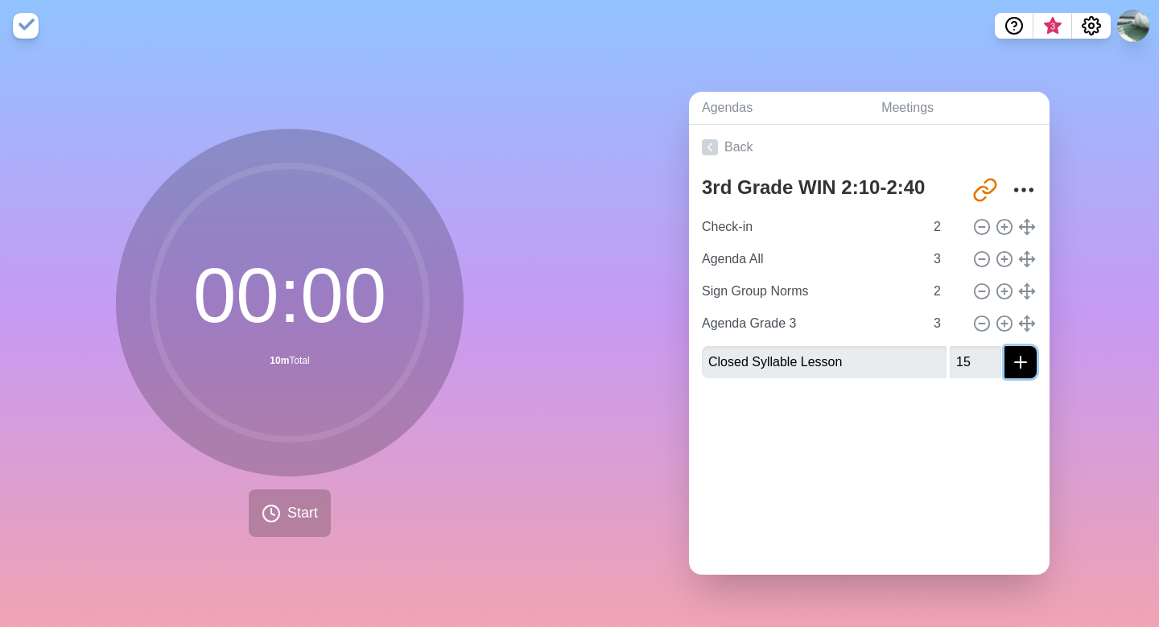
click at [1022, 359] on icon "submit" at bounding box center [1020, 361] width 19 height 19
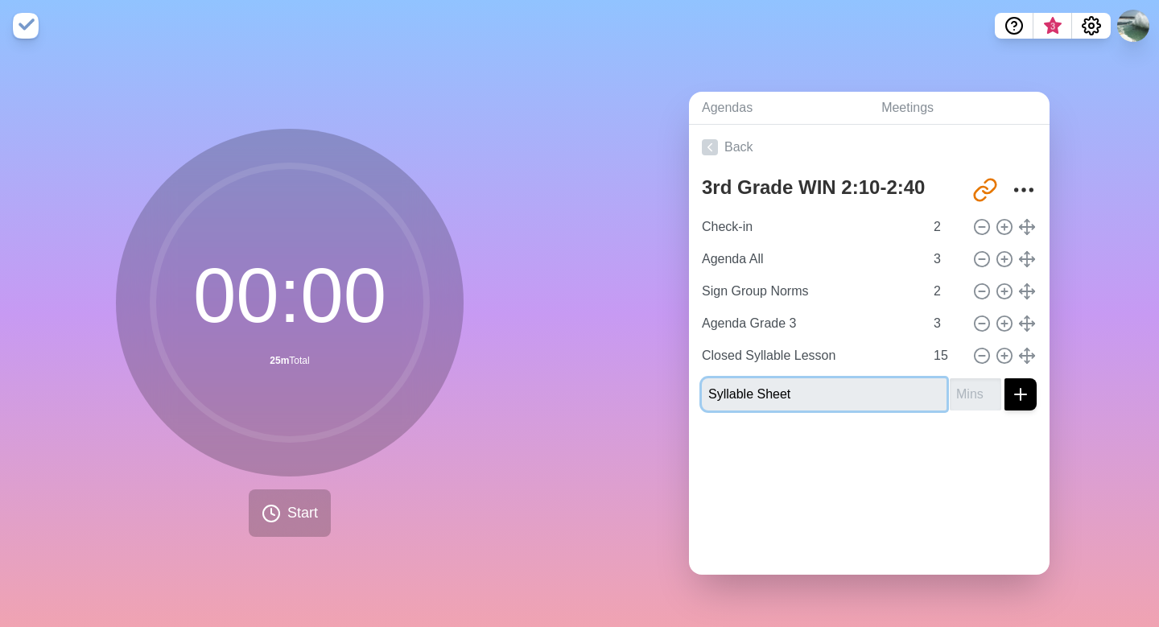
type input "Syllable Sheet"
click at [978, 389] on input "number" at bounding box center [976, 394] width 52 height 32
type input "5"
click at [1016, 399] on icon "submit" at bounding box center [1020, 394] width 19 height 19
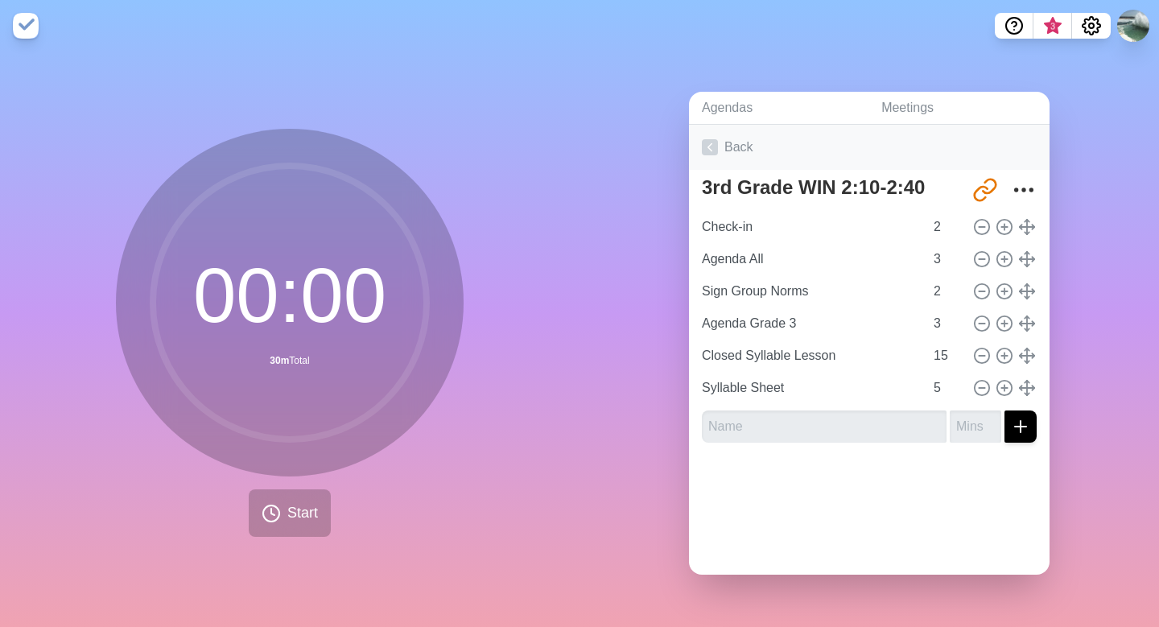
click at [720, 143] on link "Back" at bounding box center [869, 147] width 361 height 45
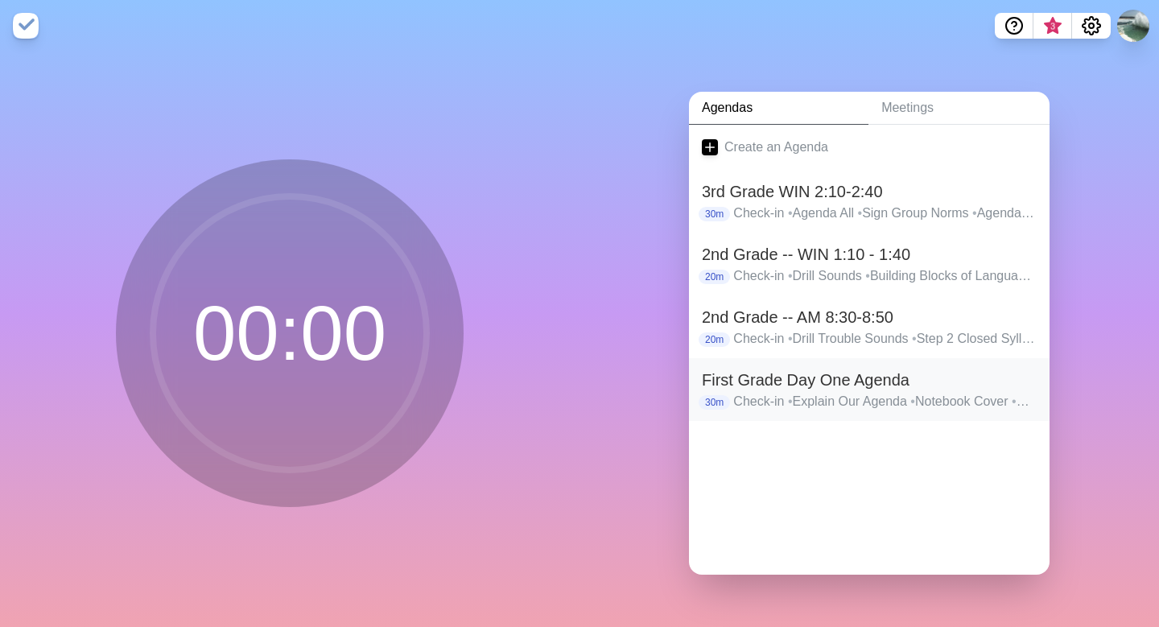
click at [733, 377] on h2 "First Grade Day One Agenda" at bounding box center [869, 380] width 335 height 24
